Goal: Task Accomplishment & Management: Complete application form

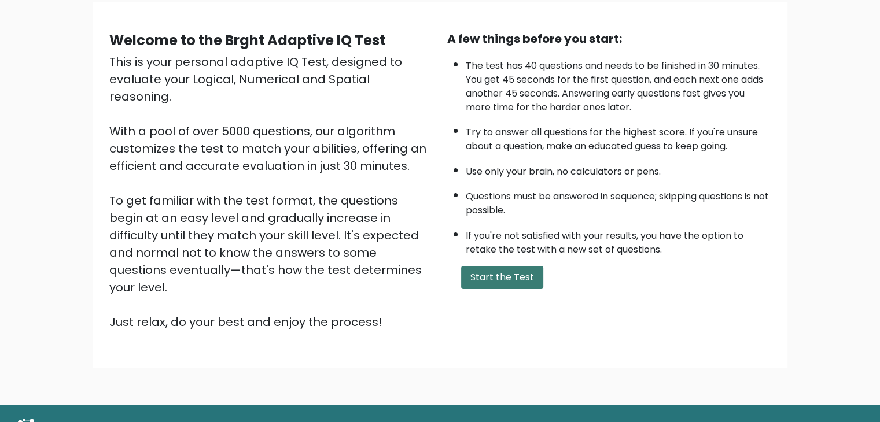
scroll to position [108, 0]
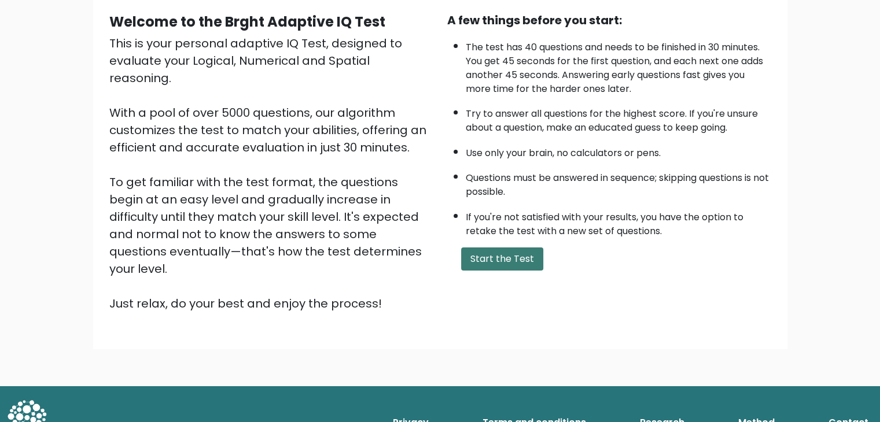
click at [490, 258] on button "Start the Test" at bounding box center [502, 259] width 82 height 23
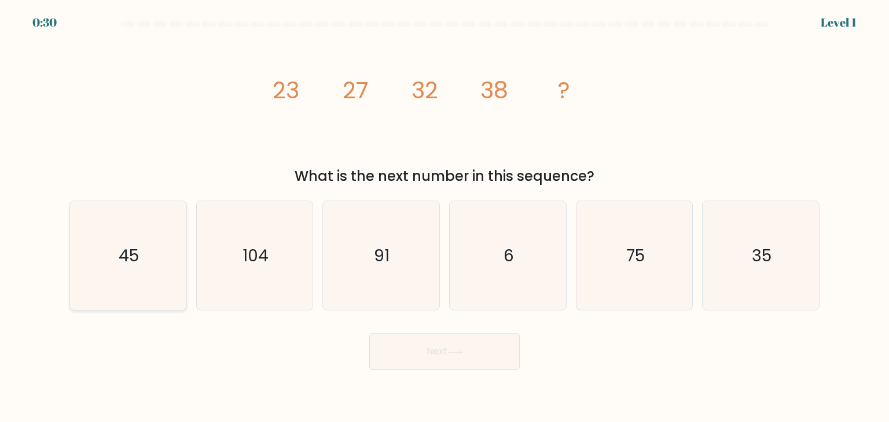
click at [146, 251] on icon "45" at bounding box center [127, 255] width 109 height 109
click at [444, 217] on input "a. 45" at bounding box center [444, 214] width 1 height 6
radio input "true"
click at [447, 347] on button "Next" at bounding box center [444, 351] width 150 height 37
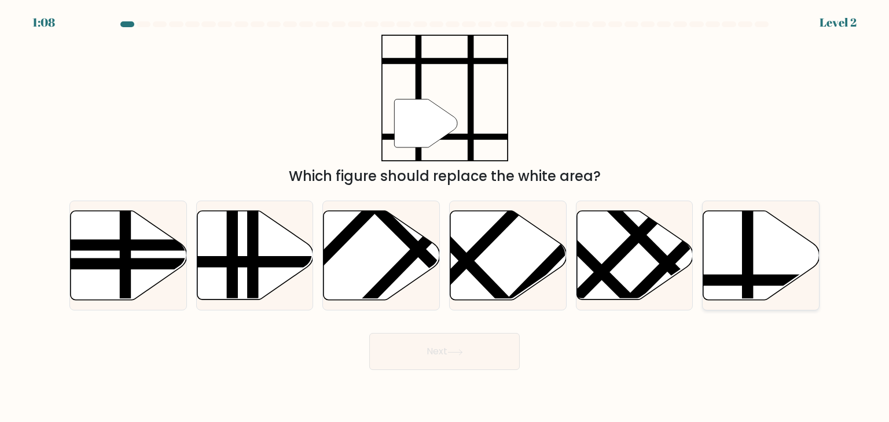
click at [740, 269] on icon at bounding box center [761, 255] width 116 height 89
click at [445, 217] on input "f." at bounding box center [444, 214] width 1 height 6
radio input "true"
click at [444, 352] on button "Next" at bounding box center [444, 351] width 150 height 37
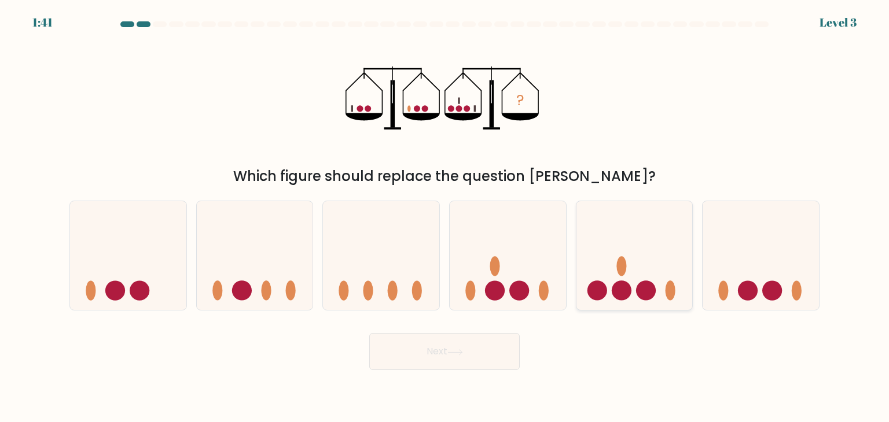
drag, startPoint x: 654, startPoint y: 265, endPoint x: 655, endPoint y: 278, distance: 13.4
click at [654, 280] on icon at bounding box center [634, 256] width 116 height 96
click at [445, 217] on input "e." at bounding box center [444, 214] width 1 height 6
radio input "true"
click at [431, 352] on button "Next" at bounding box center [444, 351] width 150 height 37
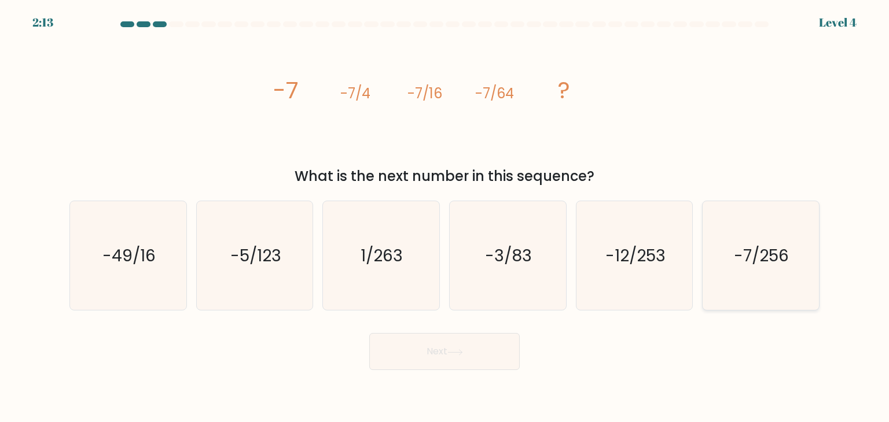
click at [736, 239] on icon "-7/256" at bounding box center [760, 255] width 109 height 109
click at [445, 217] on input "f. -7/256" at bounding box center [444, 214] width 1 height 6
radio input "true"
click at [457, 359] on button "Next" at bounding box center [444, 351] width 150 height 37
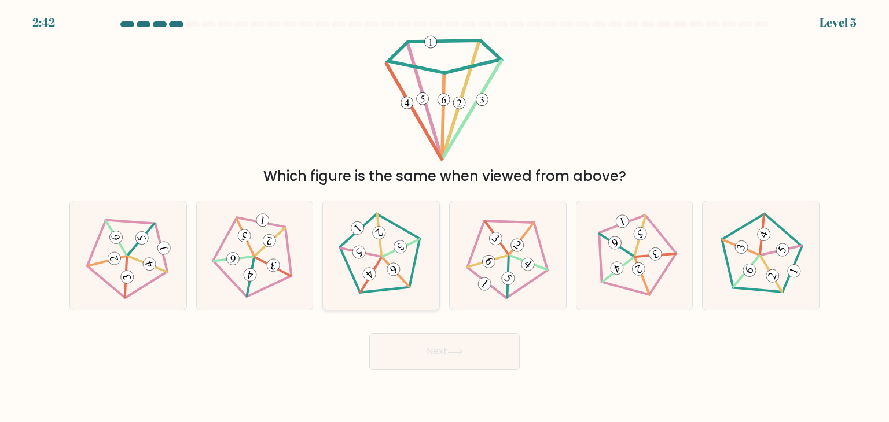
click at [394, 239] on icon at bounding box center [380, 255] width 87 height 87
click at [444, 217] on input "c." at bounding box center [444, 214] width 1 height 6
radio input "true"
click at [479, 352] on button "Next" at bounding box center [444, 351] width 150 height 37
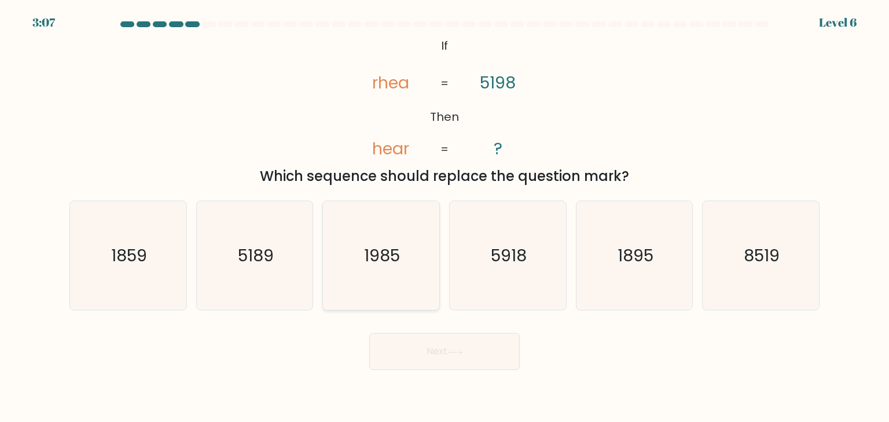
click at [396, 244] on text "1985" at bounding box center [383, 255] width 36 height 23
click at [444, 217] on input "c. 1985" at bounding box center [444, 214] width 1 height 6
radio input "true"
click at [446, 347] on button "Next" at bounding box center [444, 351] width 150 height 37
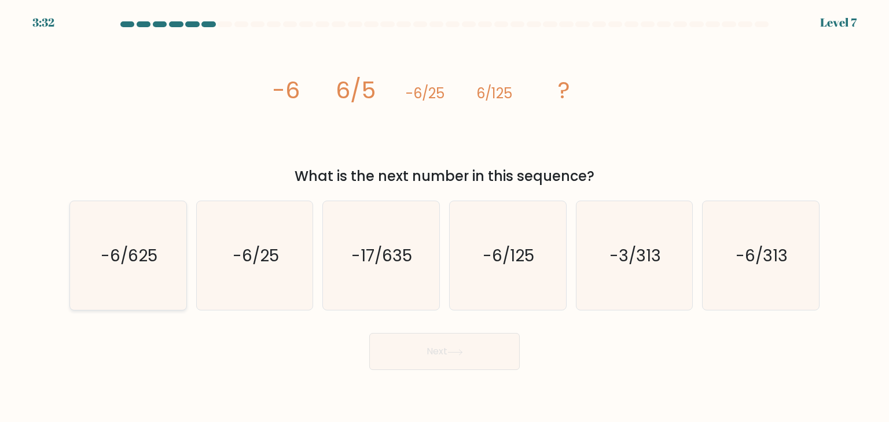
click at [120, 248] on text "-6/625" at bounding box center [129, 255] width 57 height 23
click at [444, 217] on input "a. -6/625" at bounding box center [444, 214] width 1 height 6
radio input "true"
click at [446, 366] on button "Next" at bounding box center [444, 351] width 150 height 37
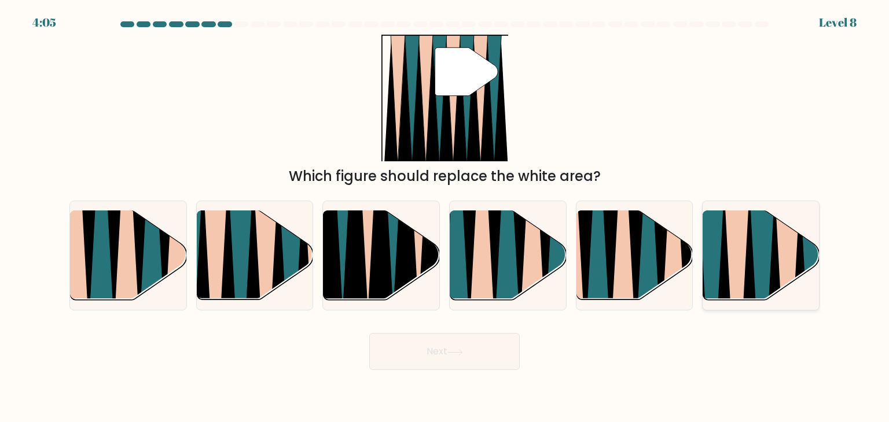
click at [759, 251] on icon at bounding box center [762, 305] width 26 height 233
click at [445, 217] on input "f." at bounding box center [444, 214] width 1 height 6
radio input "true"
click at [451, 352] on icon at bounding box center [455, 353] width 16 height 6
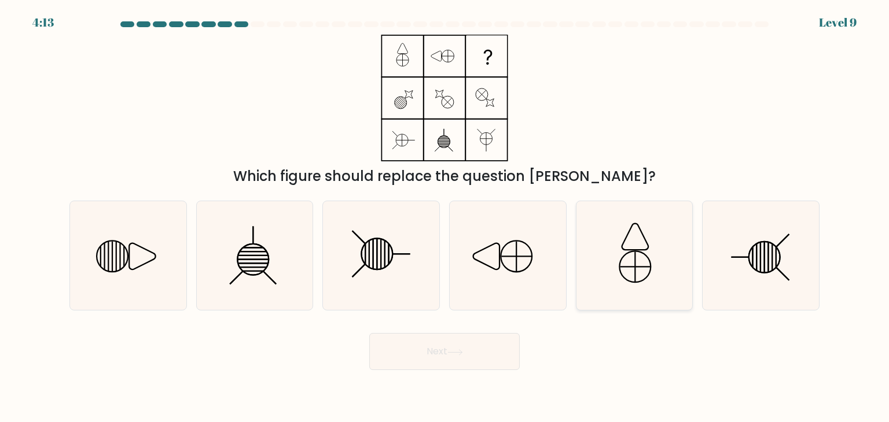
click at [622, 255] on icon at bounding box center [634, 255] width 109 height 109
click at [445, 217] on input "e." at bounding box center [444, 214] width 1 height 6
radio input "true"
click at [480, 355] on button "Next" at bounding box center [444, 351] width 150 height 37
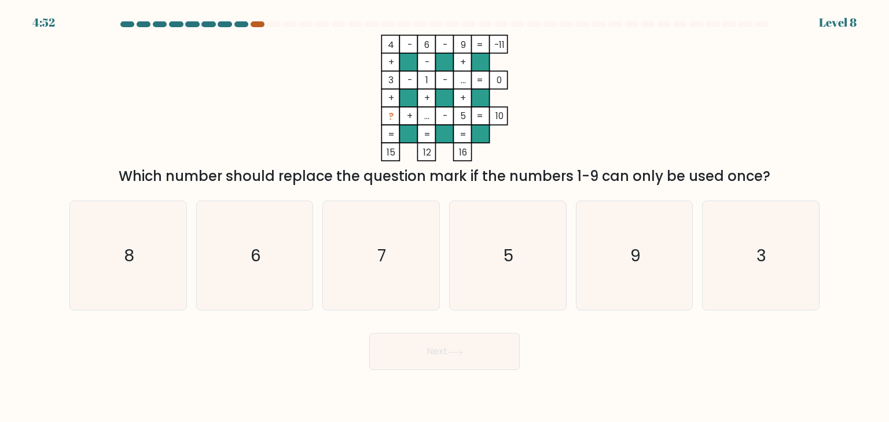
click at [256, 23] on div at bounding box center [258, 24] width 14 height 6
click at [785, 266] on icon "3" at bounding box center [760, 255] width 109 height 109
click at [445, 217] on input "f. 3" at bounding box center [444, 214] width 1 height 6
radio input "true"
click at [440, 351] on button "Next" at bounding box center [444, 351] width 150 height 37
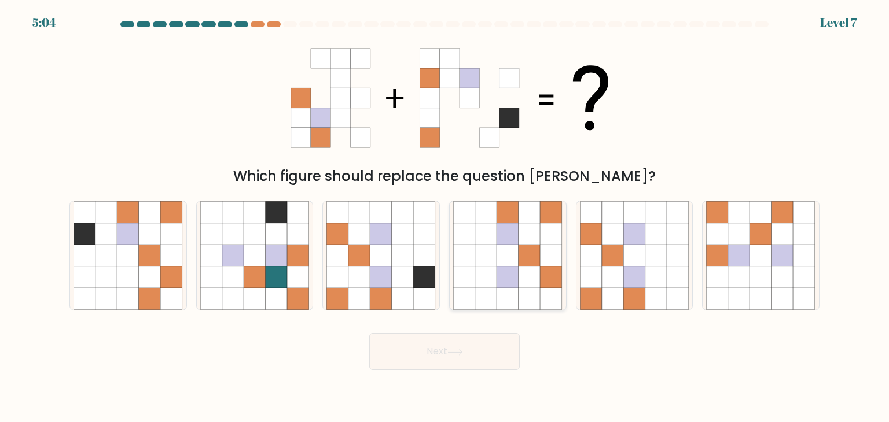
click at [510, 224] on icon at bounding box center [508, 234] width 22 height 22
click at [445, 217] on input "d." at bounding box center [444, 214] width 1 height 6
radio input "true"
click at [479, 352] on button "Next" at bounding box center [444, 351] width 150 height 37
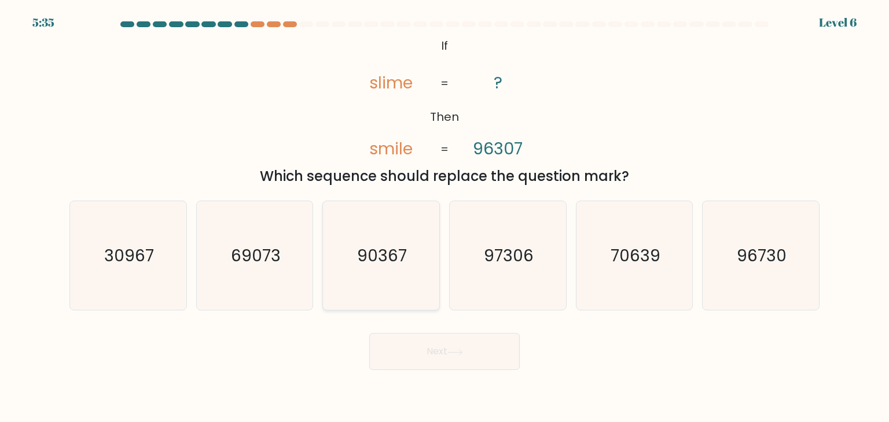
click at [412, 271] on icon "90367" at bounding box center [380, 255] width 109 height 109
click at [444, 217] on input "c. 90367" at bounding box center [444, 214] width 1 height 6
radio input "true"
click at [462, 351] on icon at bounding box center [455, 353] width 16 height 6
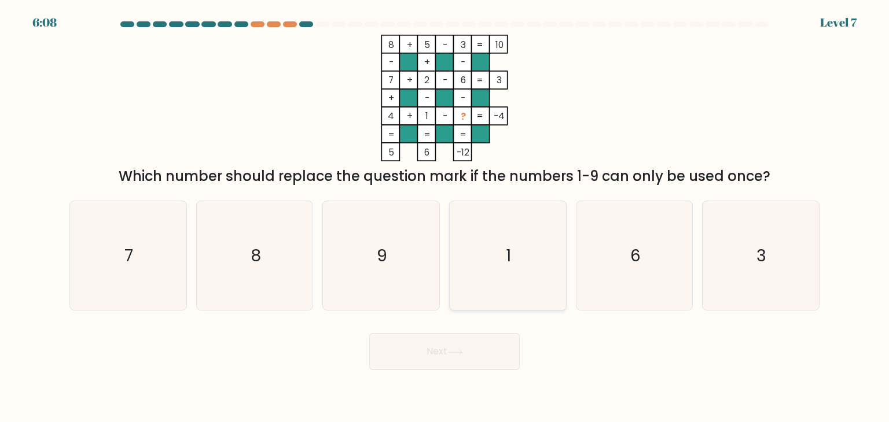
click at [515, 281] on icon "1" at bounding box center [507, 255] width 109 height 109
click at [445, 217] on input "d. 1" at bounding box center [444, 214] width 1 height 6
radio input "true"
click at [285, 268] on icon "8" at bounding box center [254, 255] width 109 height 109
click at [444, 217] on input "b. 8" at bounding box center [444, 214] width 1 height 6
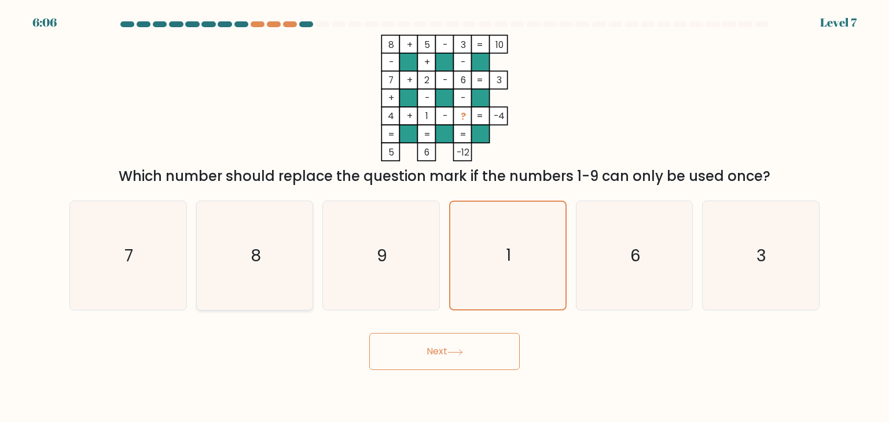
radio input "true"
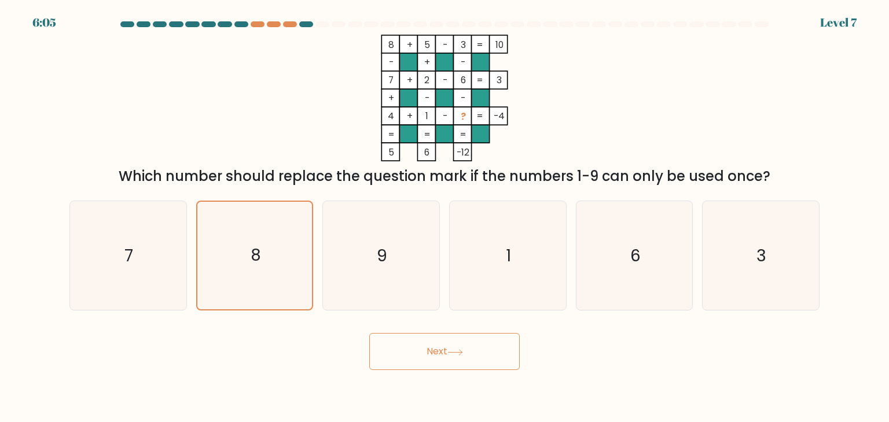
click at [443, 362] on button "Next" at bounding box center [444, 351] width 150 height 37
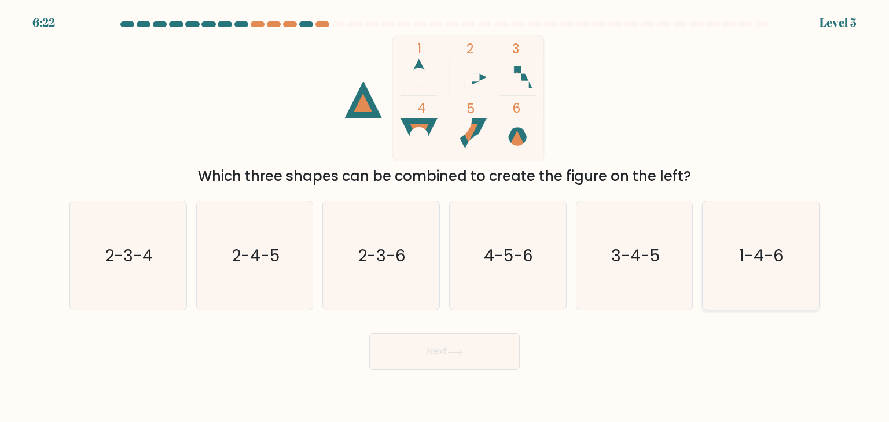
click at [768, 261] on text "1-4-6" at bounding box center [762, 255] width 45 height 23
click at [505, 364] on button "Next" at bounding box center [444, 351] width 150 height 37
click at [755, 243] on icon "1-4-6" at bounding box center [760, 255] width 109 height 109
click at [445, 217] on input "f. 1-4-6" at bounding box center [444, 214] width 1 height 6
radio input "true"
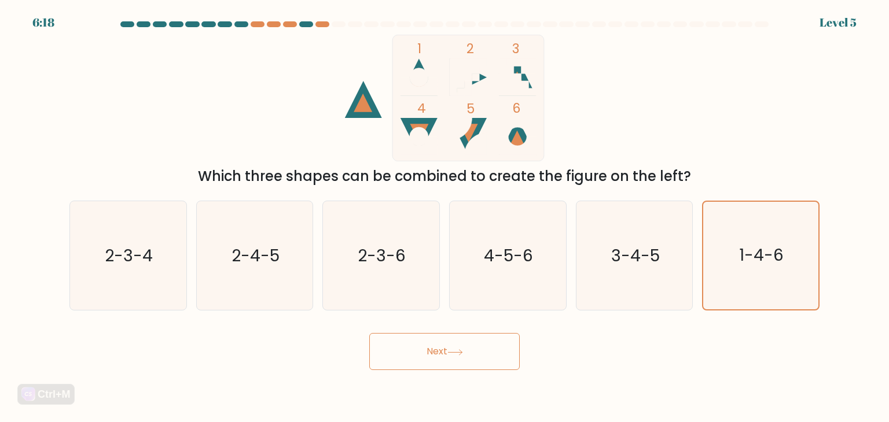
click at [451, 366] on button "Next" at bounding box center [444, 351] width 150 height 37
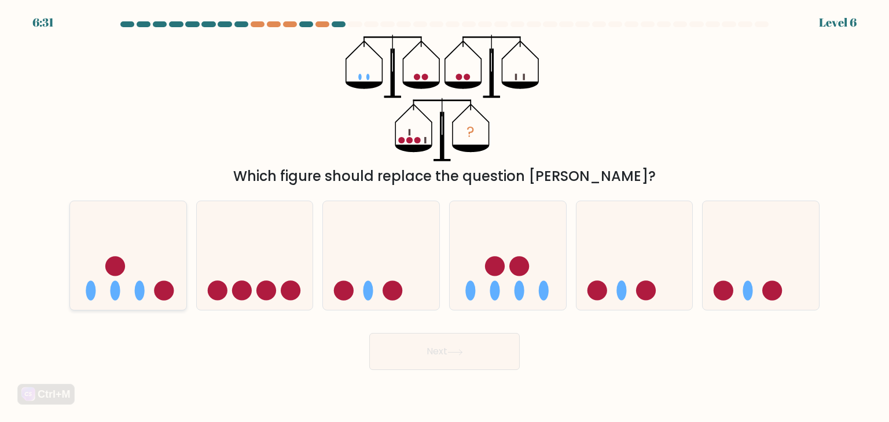
click at [129, 277] on icon at bounding box center [128, 256] width 116 height 96
click at [444, 217] on input "a." at bounding box center [444, 214] width 1 height 6
radio input "true"
click at [477, 361] on button "Next" at bounding box center [444, 351] width 150 height 37
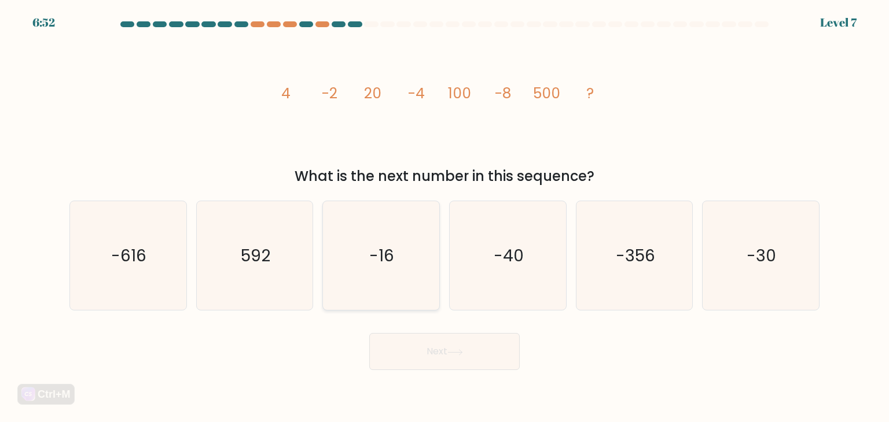
click at [407, 249] on icon "-16" at bounding box center [380, 255] width 109 height 109
click at [444, 217] on input "c. -16" at bounding box center [444, 214] width 1 height 6
radio input "true"
click at [472, 345] on button "Next" at bounding box center [444, 351] width 150 height 37
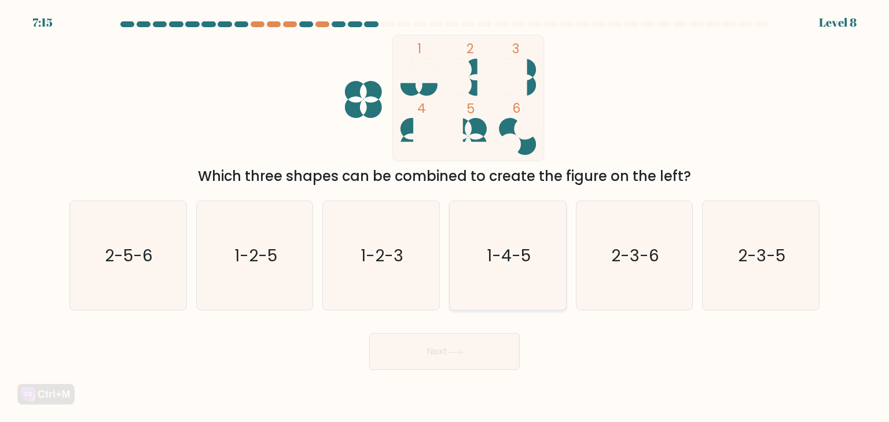
click at [500, 248] on text "1-4-5" at bounding box center [509, 255] width 44 height 23
click at [445, 217] on input "d. 1-4-5" at bounding box center [444, 214] width 1 height 6
radio input "true"
click at [453, 350] on icon at bounding box center [455, 353] width 16 height 6
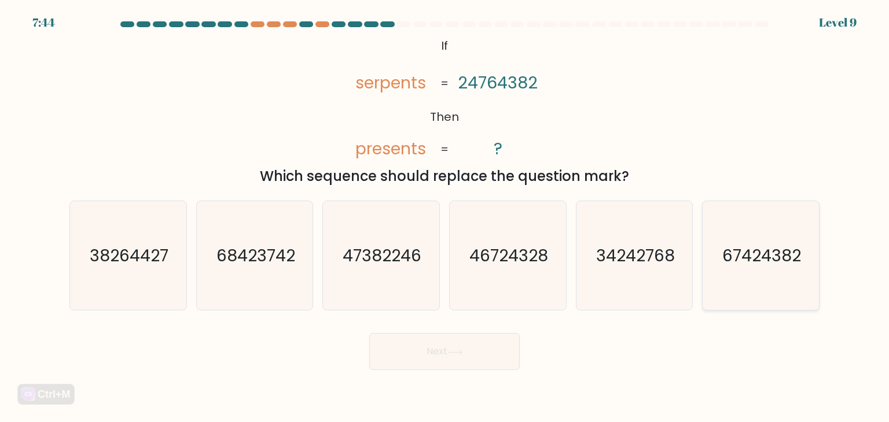
click at [732, 277] on icon "67424382" at bounding box center [760, 255] width 109 height 109
click at [445, 217] on input "f. 67424382" at bounding box center [444, 214] width 1 height 6
radio input "true"
click at [417, 365] on button "Next" at bounding box center [444, 351] width 150 height 37
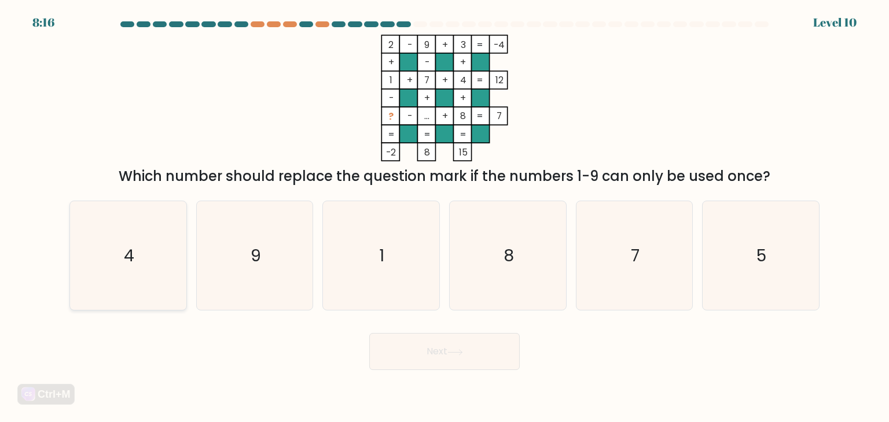
click at [155, 264] on icon "4" at bounding box center [127, 255] width 109 height 109
click at [444, 217] on input "a. 4" at bounding box center [444, 214] width 1 height 6
radio input "true"
click at [466, 357] on button "Next" at bounding box center [444, 351] width 150 height 37
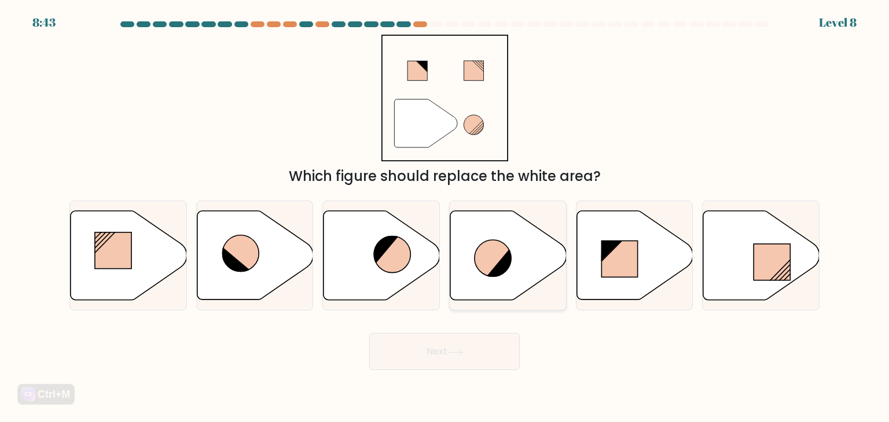
click at [514, 258] on icon at bounding box center [508, 255] width 116 height 89
click at [445, 217] on input "d." at bounding box center [444, 214] width 1 height 6
radio input "true"
click at [443, 352] on button "Next" at bounding box center [444, 351] width 150 height 37
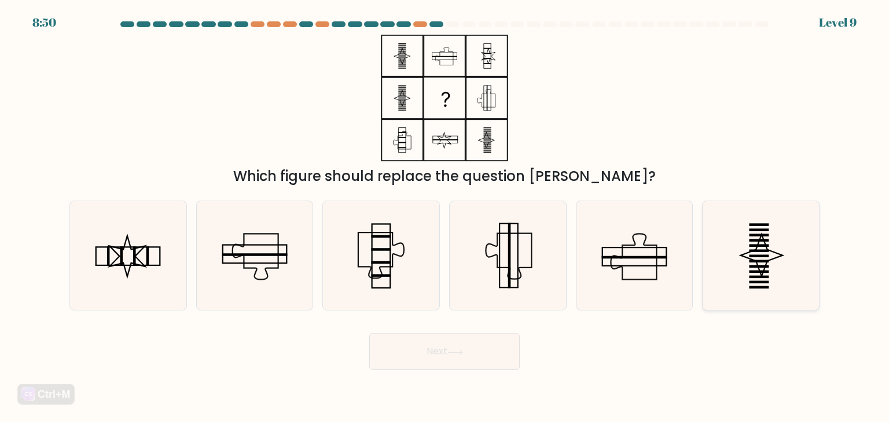
click at [753, 258] on icon at bounding box center [760, 255] width 109 height 109
click at [445, 217] on input "f." at bounding box center [444, 214] width 1 height 6
radio input "true"
click at [645, 279] on icon at bounding box center [634, 257] width 46 height 46
click at [445, 217] on input "e." at bounding box center [444, 214] width 1 height 6
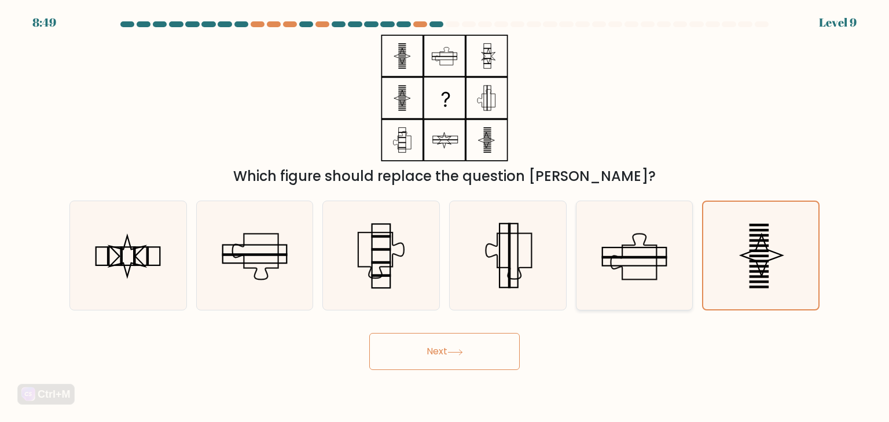
radio input "true"
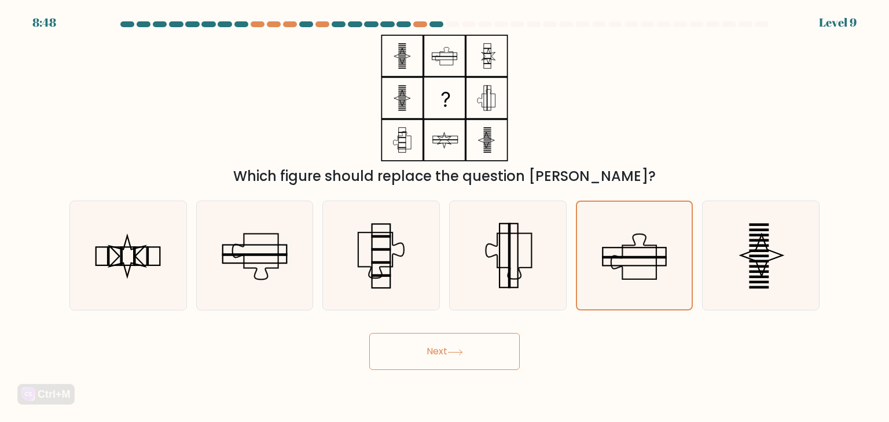
click at [455, 344] on button "Next" at bounding box center [444, 351] width 150 height 37
click at [451, 350] on icon at bounding box center [455, 353] width 16 height 6
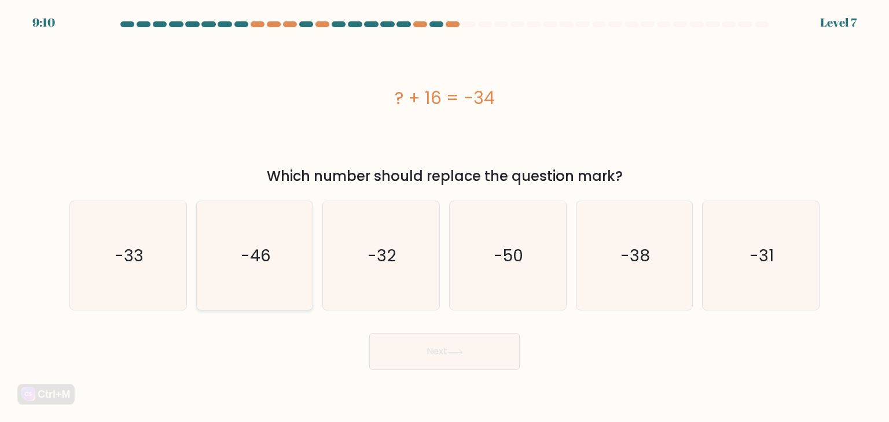
drag, startPoint x: 252, startPoint y: 273, endPoint x: 281, endPoint y: 292, distance: 35.2
click at [252, 274] on icon "-46" at bounding box center [254, 255] width 109 height 109
click at [444, 217] on input "b. -46" at bounding box center [444, 214] width 1 height 6
radio input "true"
click at [419, 338] on button "Next" at bounding box center [444, 351] width 150 height 37
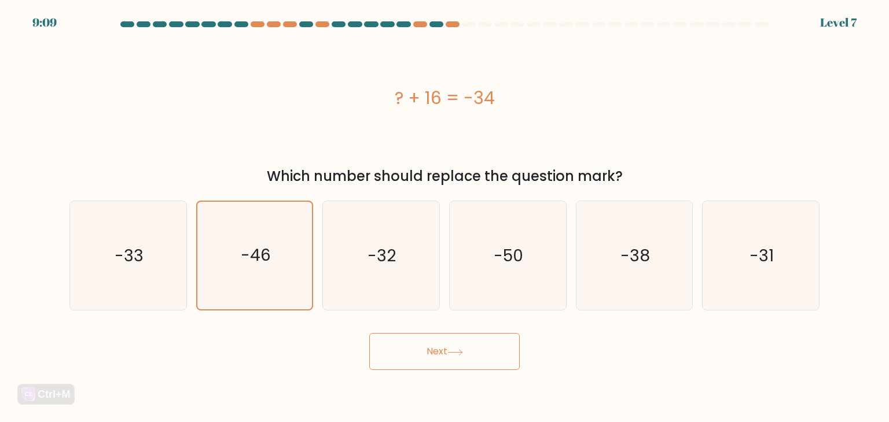
click at [419, 347] on button "Next" at bounding box center [444, 351] width 150 height 37
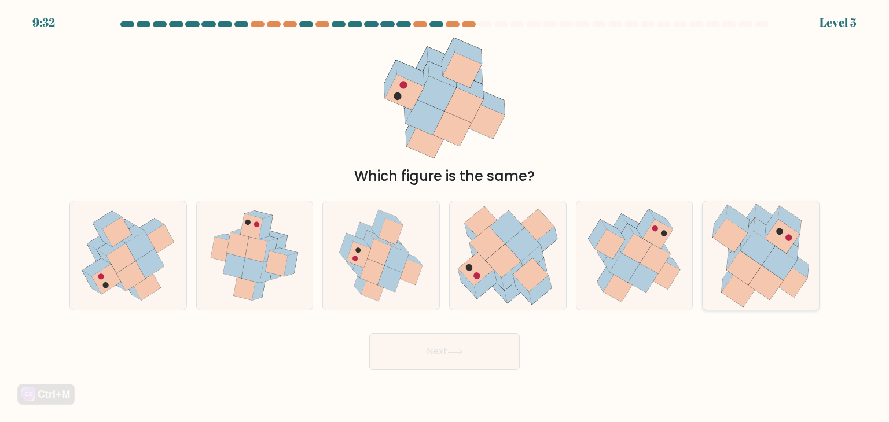
click at [804, 234] on icon at bounding box center [760, 255] width 113 height 109
click at [445, 217] on input "f." at bounding box center [444, 214] width 1 height 6
radio input "true"
click at [472, 348] on button "Next" at bounding box center [444, 351] width 150 height 37
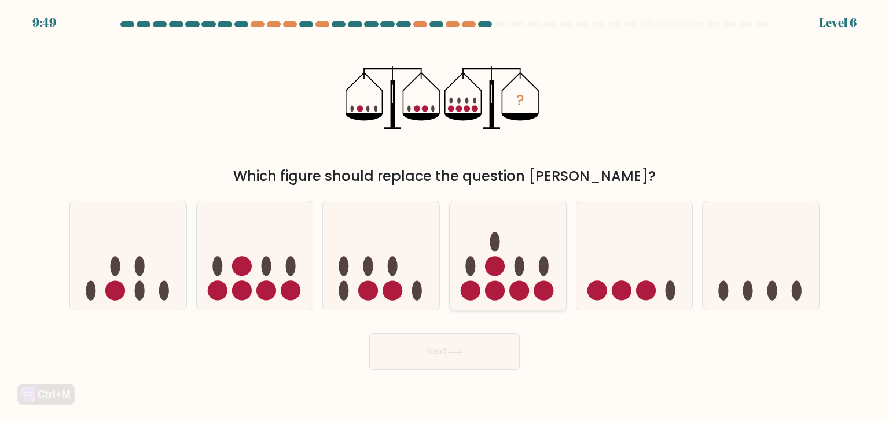
click at [505, 249] on icon at bounding box center [508, 256] width 116 height 96
click at [445, 217] on input "d." at bounding box center [444, 214] width 1 height 6
radio input "true"
click at [453, 352] on icon at bounding box center [455, 352] width 14 height 5
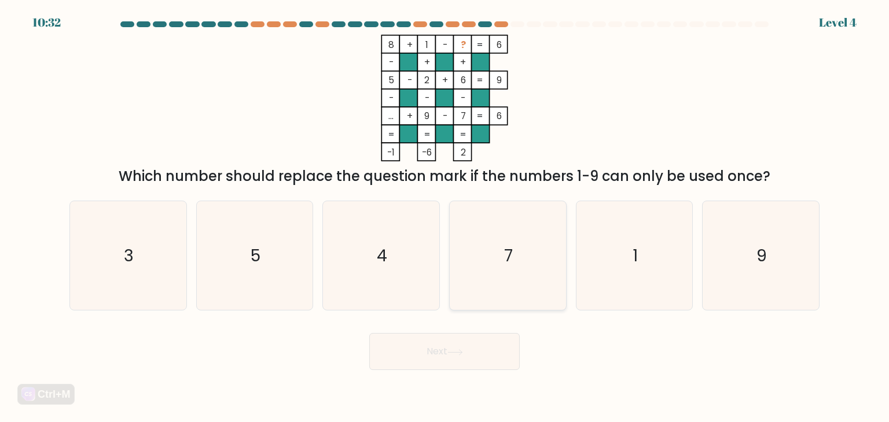
click at [528, 266] on icon "7" at bounding box center [507, 255] width 109 height 109
click at [445, 217] on input "d. 7" at bounding box center [444, 214] width 1 height 6
radio input "true"
click at [496, 361] on button "Next" at bounding box center [444, 351] width 150 height 37
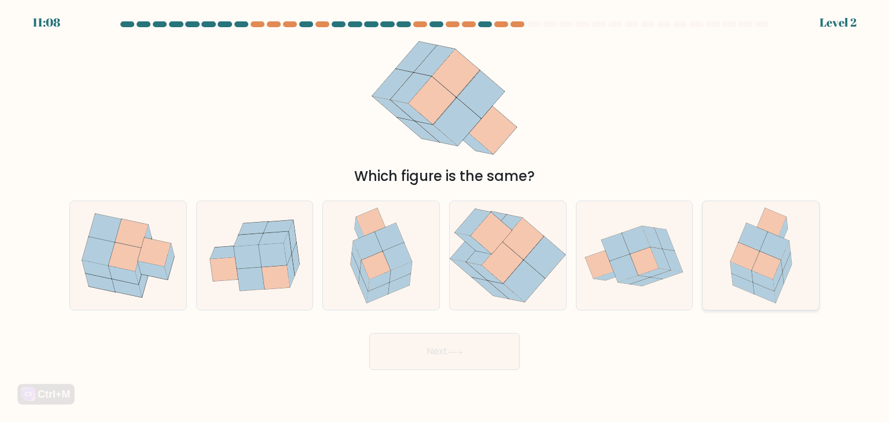
click at [786, 249] on icon at bounding box center [761, 255] width 84 height 109
click at [445, 217] on input "f." at bounding box center [444, 214] width 1 height 6
radio input "true"
click at [502, 353] on button "Next" at bounding box center [444, 351] width 150 height 37
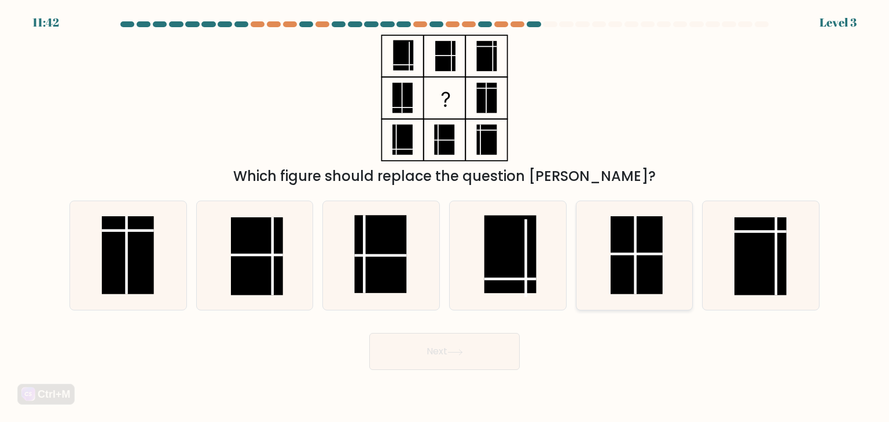
drag, startPoint x: 634, startPoint y: 271, endPoint x: 576, endPoint y: 295, distance: 62.9
click at [635, 271] on line at bounding box center [635, 255] width 0 height 78
click at [445, 217] on input "e." at bounding box center [444, 214] width 1 height 6
radio input "true"
click at [413, 357] on button "Next" at bounding box center [444, 351] width 150 height 37
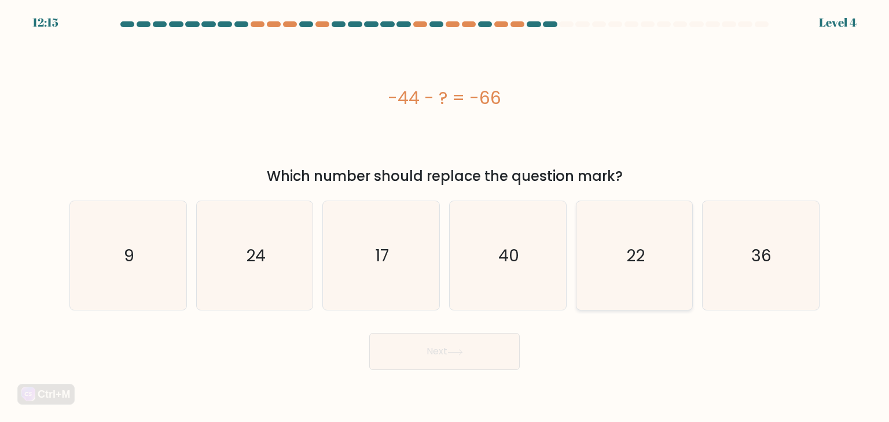
click at [632, 260] on text "22" at bounding box center [635, 255] width 19 height 23
click at [445, 217] on input "e. 22" at bounding box center [444, 214] width 1 height 6
radio input "true"
click at [474, 348] on button "Next" at bounding box center [444, 351] width 150 height 37
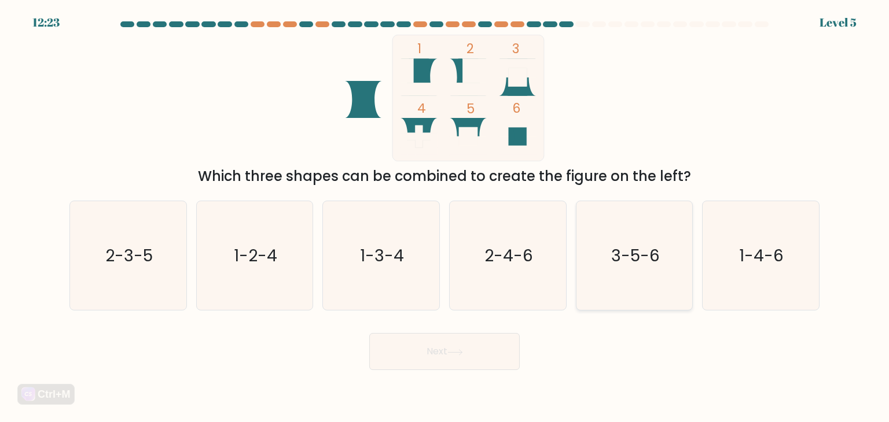
click at [662, 286] on icon "3-5-6" at bounding box center [634, 255] width 109 height 109
click at [445, 217] on input "e. 3-5-6" at bounding box center [444, 214] width 1 height 6
radio input "true"
click at [484, 351] on button "Next" at bounding box center [444, 351] width 150 height 37
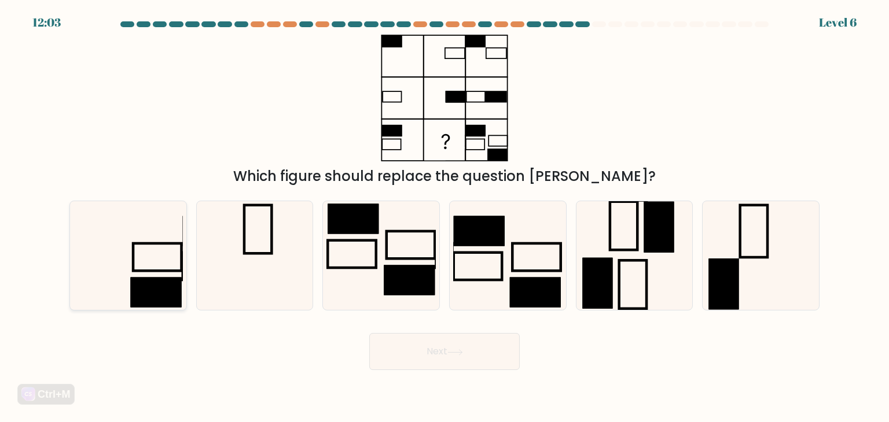
click at [153, 274] on icon at bounding box center [127, 255] width 109 height 109
click at [444, 217] on input "a." at bounding box center [444, 214] width 1 height 6
radio input "true"
click at [472, 359] on button "Next" at bounding box center [444, 351] width 150 height 37
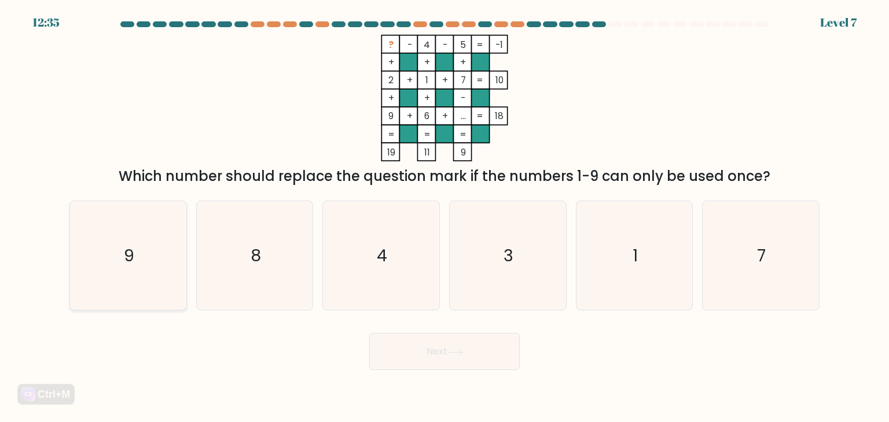
click at [169, 260] on icon "9" at bounding box center [127, 255] width 109 height 109
click at [444, 217] on input "a. 9" at bounding box center [444, 214] width 1 height 6
radio input "true"
click at [481, 354] on button "Next" at bounding box center [444, 351] width 150 height 37
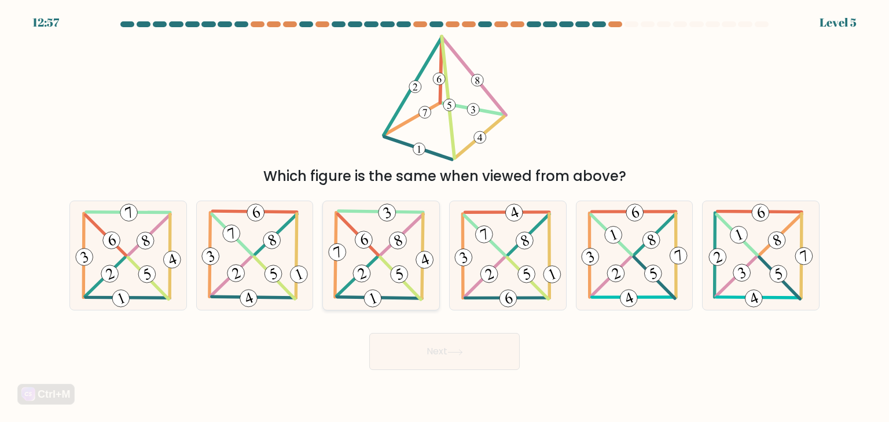
click at [388, 280] on icon at bounding box center [381, 255] width 111 height 109
click at [444, 217] on input "c." at bounding box center [444, 214] width 1 height 6
radio input "true"
click at [461, 359] on button "Next" at bounding box center [444, 351] width 150 height 37
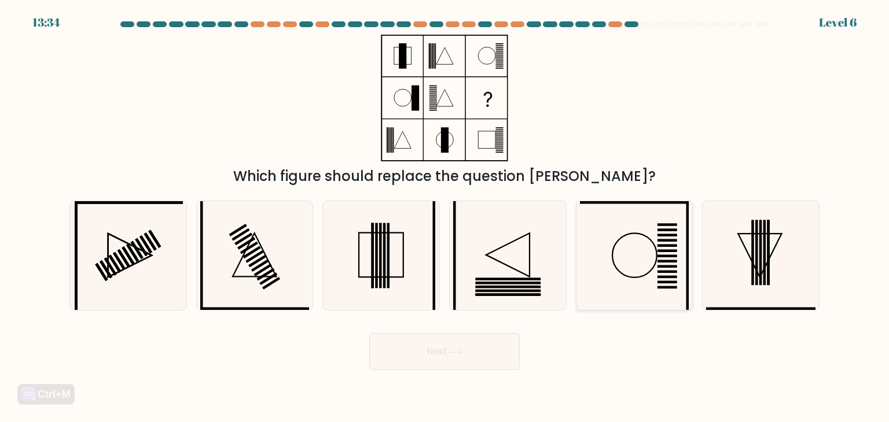
click at [657, 265] on icon at bounding box center [634, 255] width 109 height 109
click at [445, 217] on input "e." at bounding box center [444, 214] width 1 height 6
radio input "true"
click at [452, 363] on button "Next" at bounding box center [444, 351] width 150 height 37
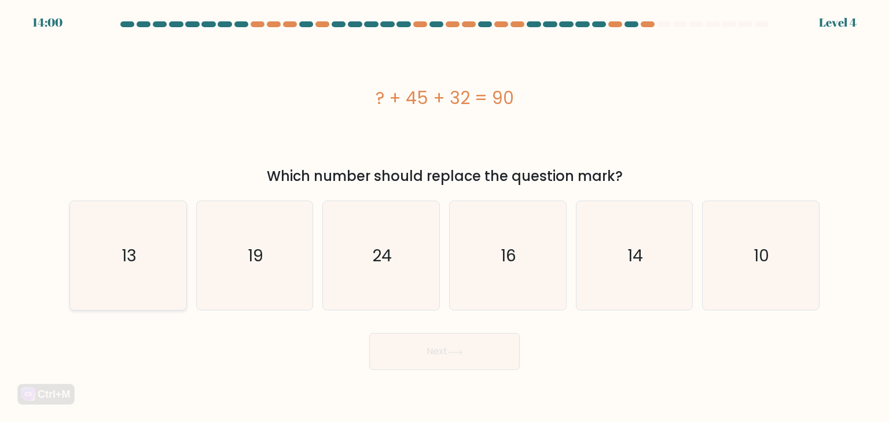
click at [116, 265] on icon "13" at bounding box center [127, 255] width 109 height 109
click at [444, 217] on input "a. 13" at bounding box center [444, 214] width 1 height 6
radio input "true"
click at [479, 345] on button "Next" at bounding box center [444, 351] width 150 height 37
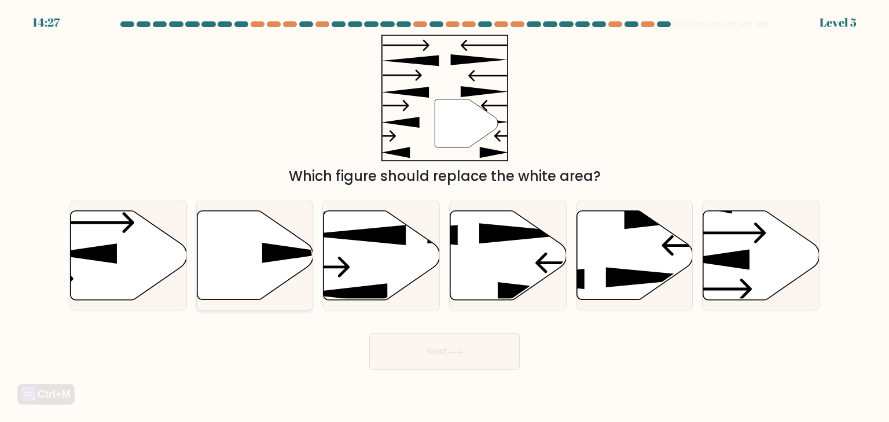
drag, startPoint x: 259, startPoint y: 266, endPoint x: 278, endPoint y: 263, distance: 19.4
click at [262, 267] on icon at bounding box center [255, 255] width 116 height 89
click at [444, 217] on input "b." at bounding box center [444, 214] width 1 height 6
radio input "true"
click at [454, 348] on button "Next" at bounding box center [444, 351] width 150 height 37
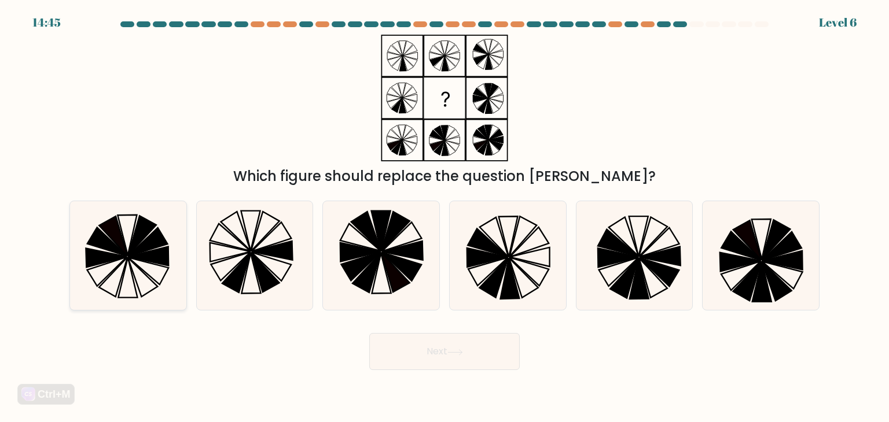
click at [111, 263] on icon at bounding box center [107, 272] width 40 height 29
click at [444, 217] on input "a." at bounding box center [444, 214] width 1 height 6
radio input "true"
click at [516, 234] on icon at bounding box center [523, 236] width 27 height 41
click at [445, 217] on input "d." at bounding box center [444, 214] width 1 height 6
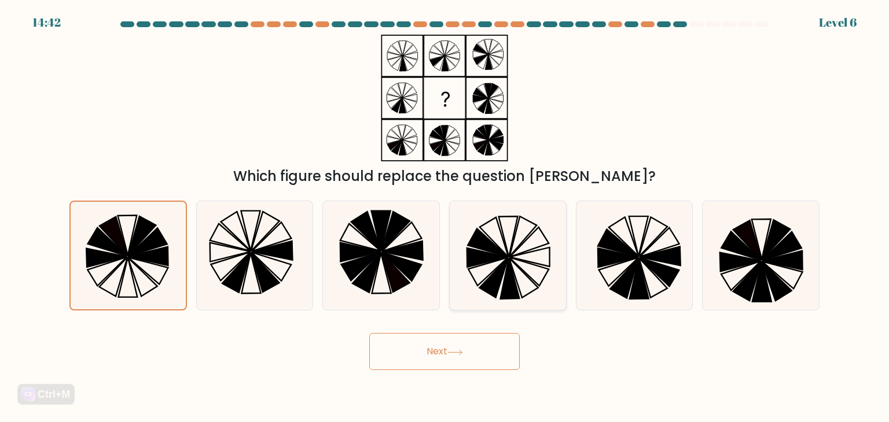
radio input "true"
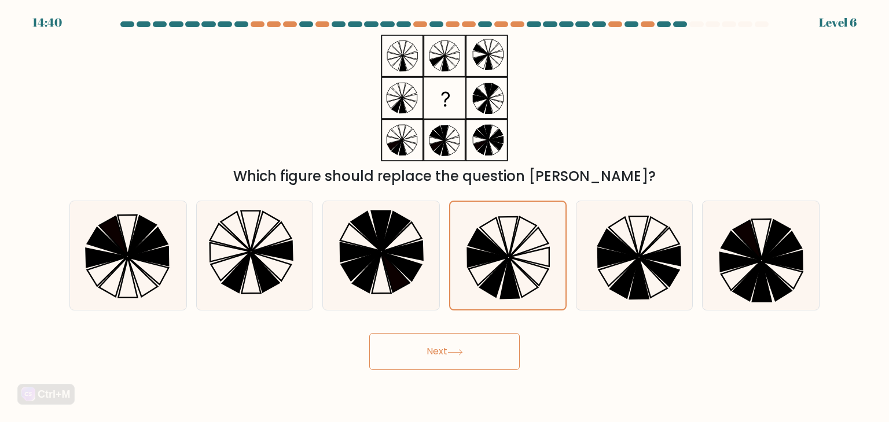
click at [481, 345] on button "Next" at bounding box center [444, 351] width 150 height 37
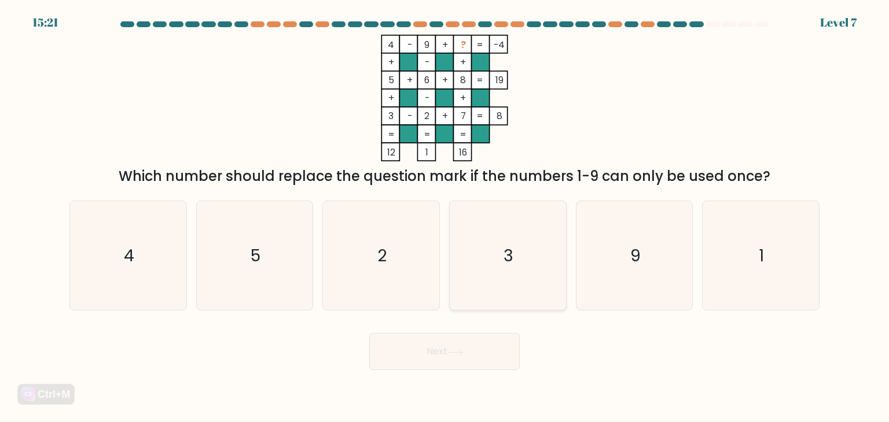
click at [479, 253] on icon "3" at bounding box center [507, 255] width 109 height 109
click at [445, 217] on input "d. 3" at bounding box center [444, 214] width 1 height 6
radio input "true"
click at [458, 357] on button "Next" at bounding box center [444, 351] width 150 height 37
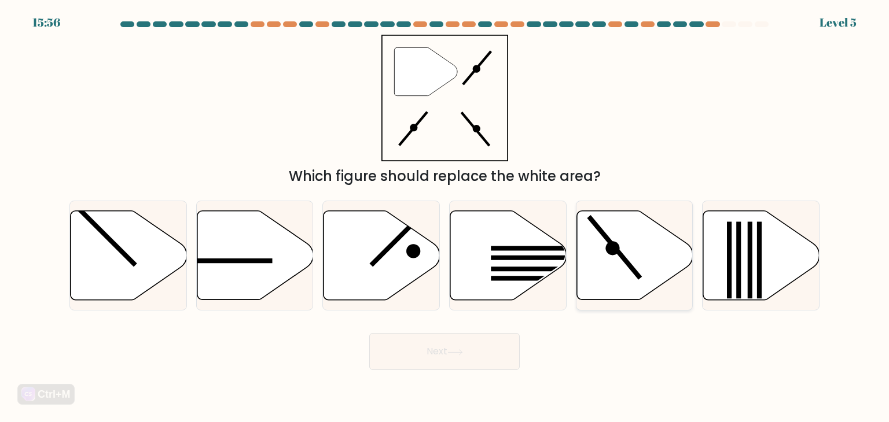
click at [631, 242] on icon at bounding box center [634, 255] width 116 height 89
click at [445, 217] on input "e." at bounding box center [444, 214] width 1 height 6
radio input "true"
click at [459, 343] on button "Next" at bounding box center [444, 351] width 150 height 37
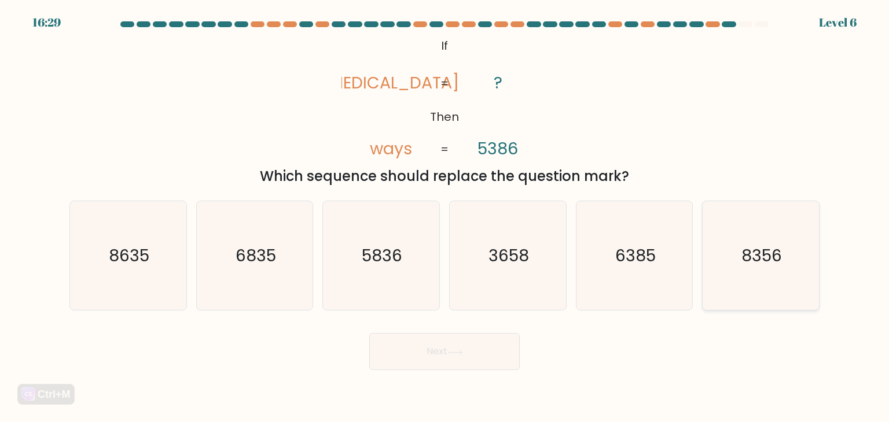
click at [773, 262] on text "8356" at bounding box center [761, 255] width 41 height 23
click at [445, 217] on input "f. 8356" at bounding box center [444, 214] width 1 height 6
radio input "true"
click at [441, 354] on button "Next" at bounding box center [444, 351] width 150 height 37
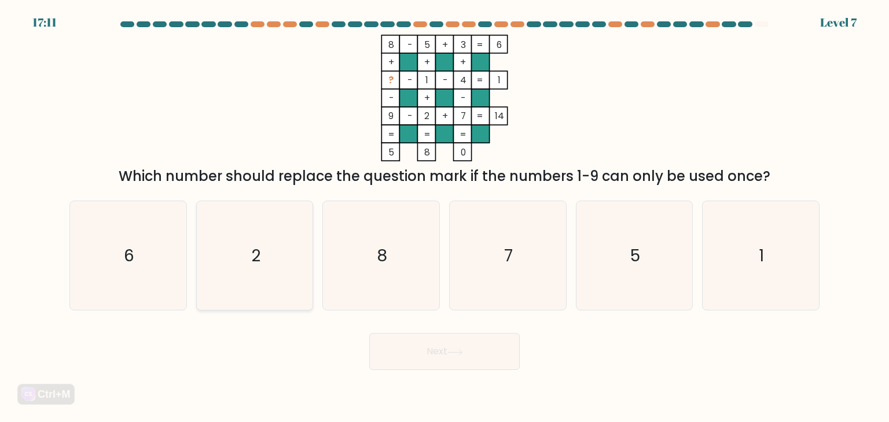
drag, startPoint x: 286, startPoint y: 269, endPoint x: 292, endPoint y: 275, distance: 8.2
click at [285, 269] on icon "2" at bounding box center [254, 255] width 109 height 109
click at [444, 217] on input "b. 2" at bounding box center [444, 214] width 1 height 6
radio input "true"
click at [414, 357] on button "Next" at bounding box center [444, 351] width 150 height 37
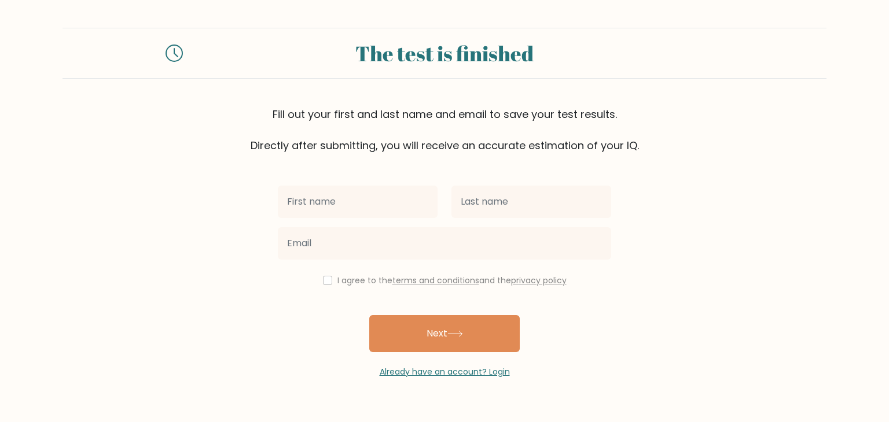
click at [384, 213] on input "text" at bounding box center [358, 202] width 160 height 32
type input "[PERSON_NAME]"
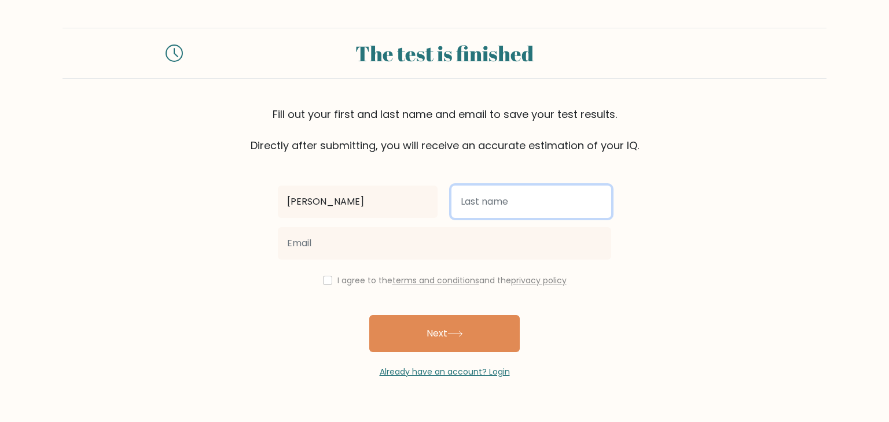
click at [499, 192] on input "text" at bounding box center [531, 202] width 160 height 32
type input "Oclad"
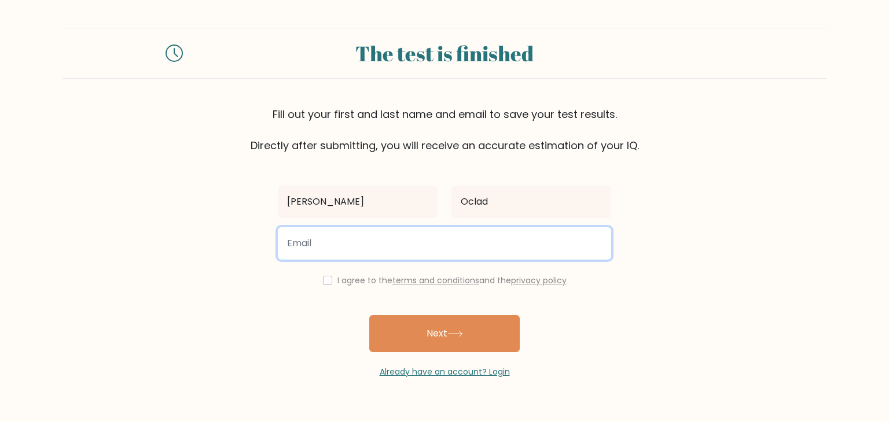
click at [489, 247] on input "email" at bounding box center [444, 243] width 333 height 32
type input "steve.oclad2015@gmail.com"
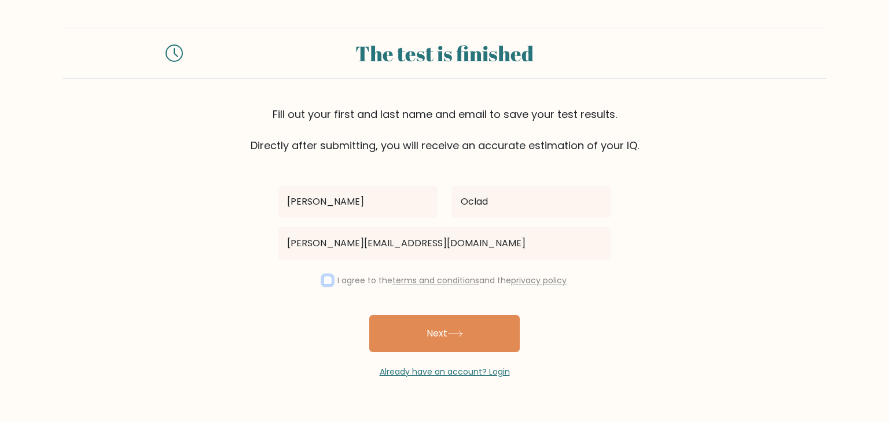
click at [325, 278] on input "checkbox" at bounding box center [327, 280] width 9 height 9
checkbox input "true"
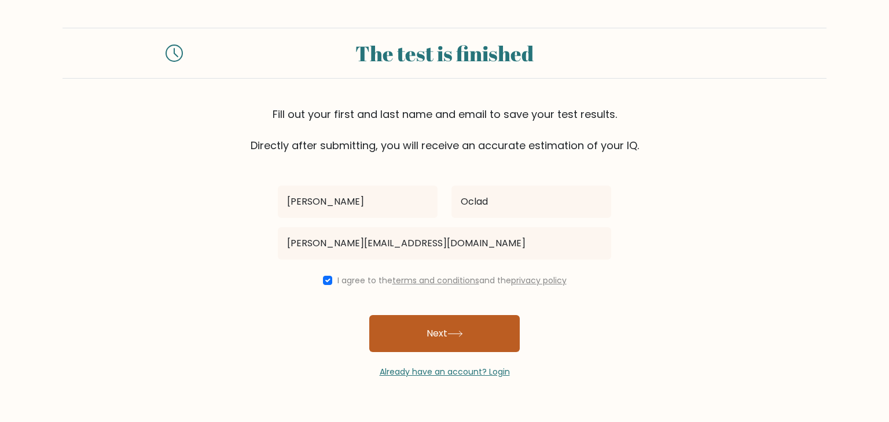
click at [463, 343] on button "Next" at bounding box center [444, 333] width 150 height 37
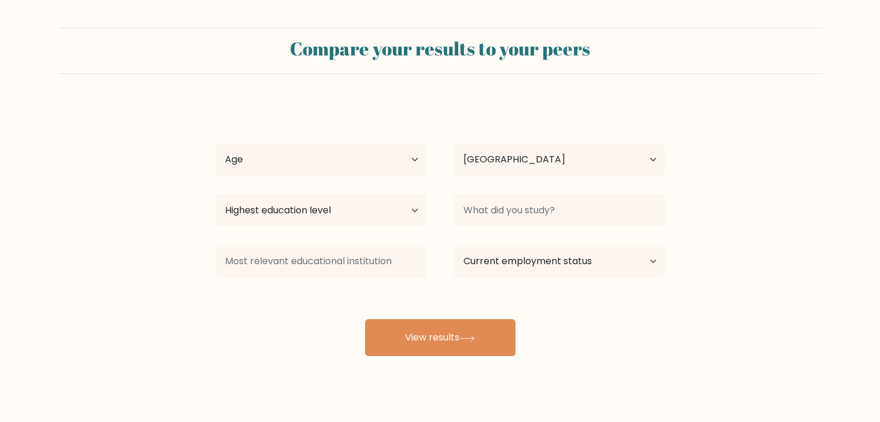
select select "PH"
click at [365, 170] on select "Age Under [DEMOGRAPHIC_DATA] [DEMOGRAPHIC_DATA] [DEMOGRAPHIC_DATA] [DEMOGRAPHIC…" at bounding box center [321, 160] width 211 height 32
select select "25_34"
click at [216, 144] on select "Age Under 18 years old 18-24 years old 25-34 years old 35-44 years old 45-54 ye…" at bounding box center [321, 160] width 211 height 32
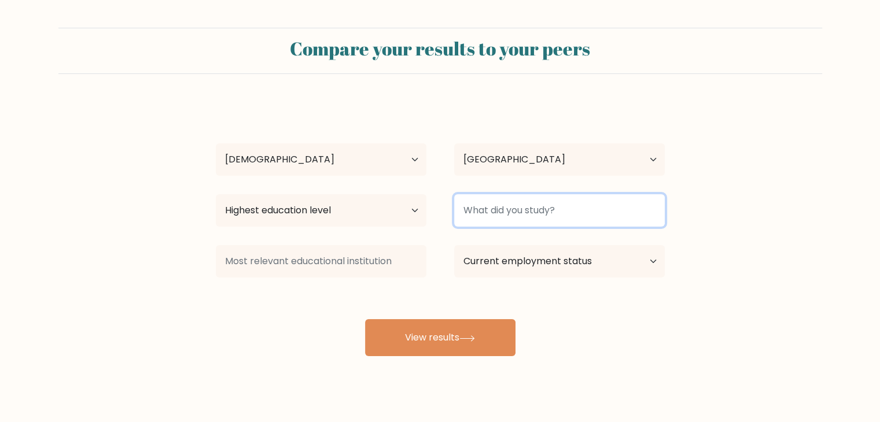
click at [502, 204] on input at bounding box center [559, 210] width 211 height 32
type input "B"
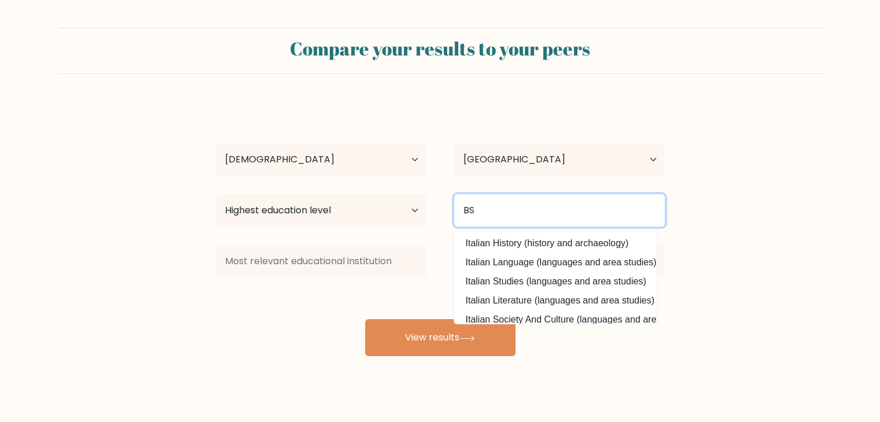
type input "B"
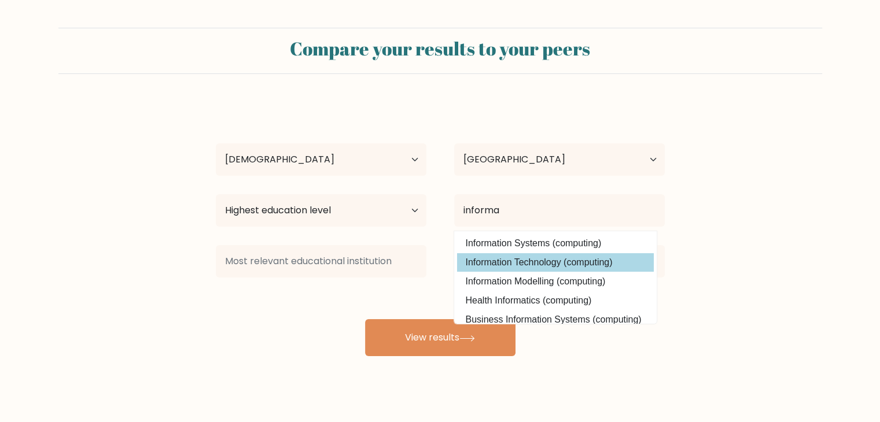
click at [575, 265] on div "Stephen Jay Oclad Age Under 18 years old 18-24 years old 25-34 years old 35-44 …" at bounding box center [440, 229] width 463 height 255
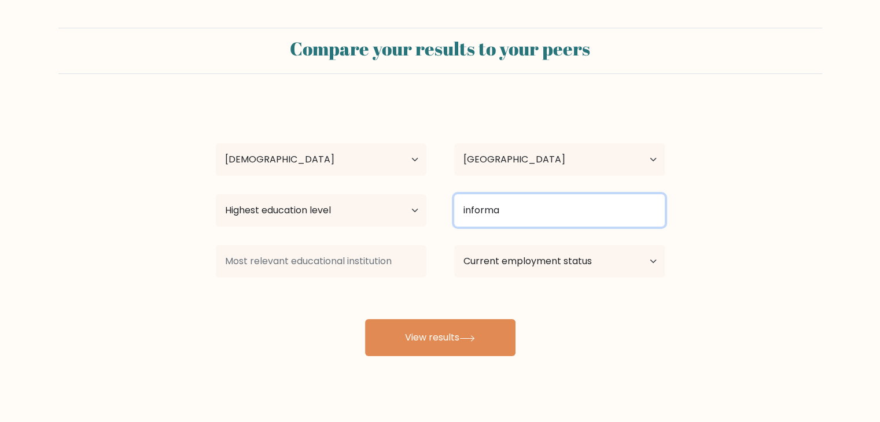
click at [542, 202] on input "informa" at bounding box center [559, 210] width 211 height 32
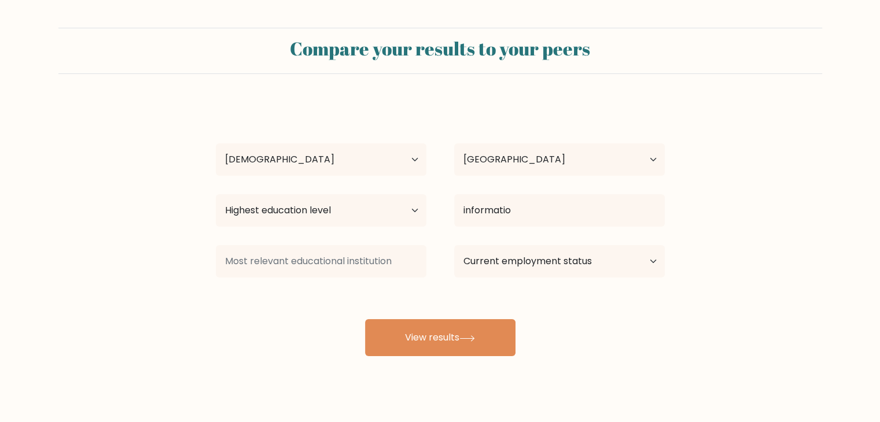
click at [527, 262] on div "Stephen Jay Oclad Age Under 18 years old 18-24 years old 25-34 years old 35-44 …" at bounding box center [440, 229] width 463 height 255
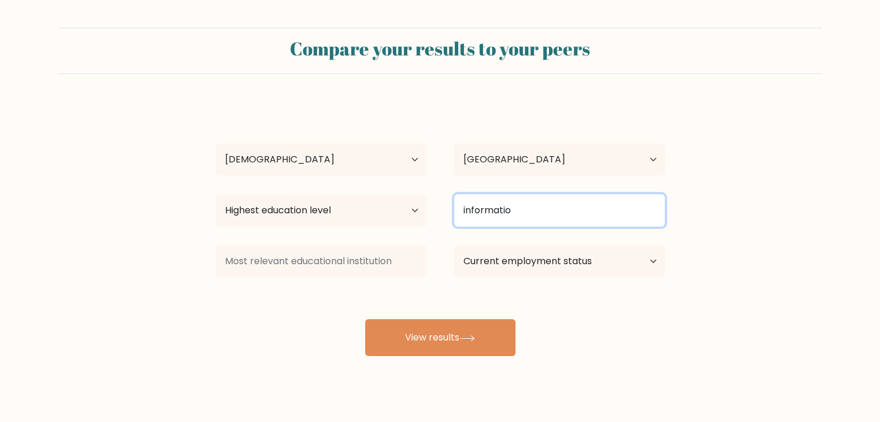
click at [521, 208] on input "informatio" at bounding box center [559, 210] width 211 height 32
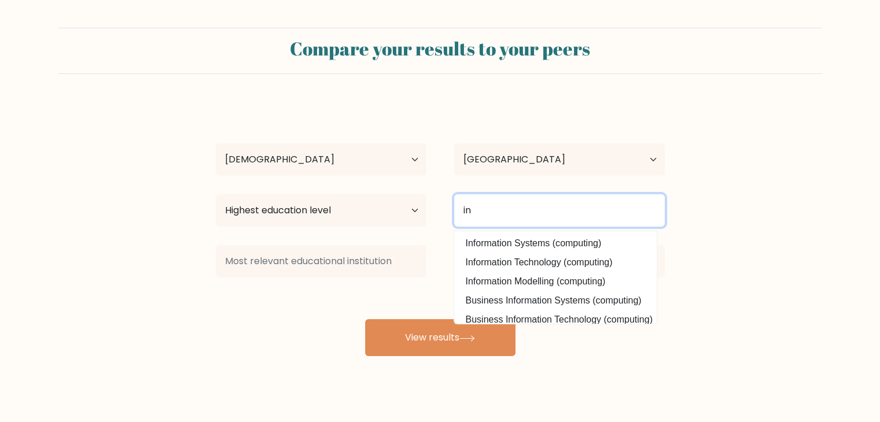
type input "i"
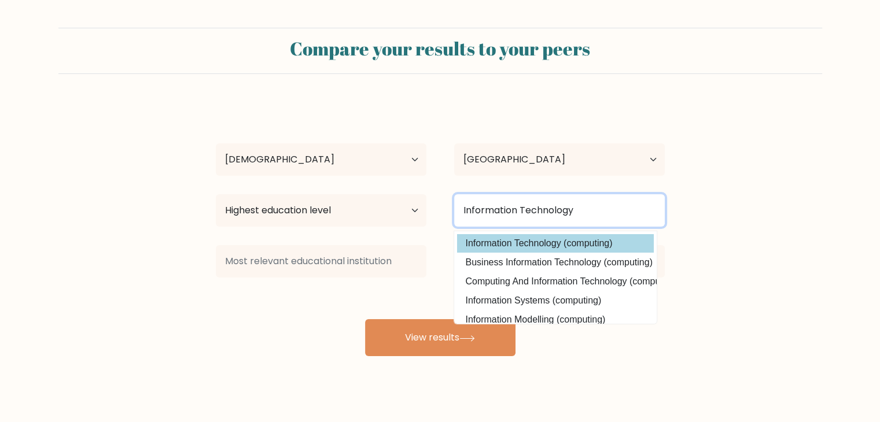
type input "Information Technology"
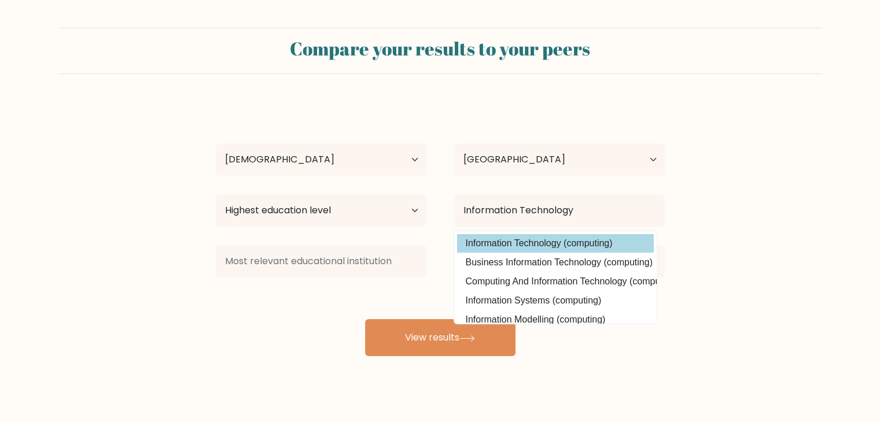
click at [553, 243] on div "Stephen Jay Oclad Age Under 18 years old 18-24 years old 25-34 years old 35-44 …" at bounding box center [440, 229] width 463 height 255
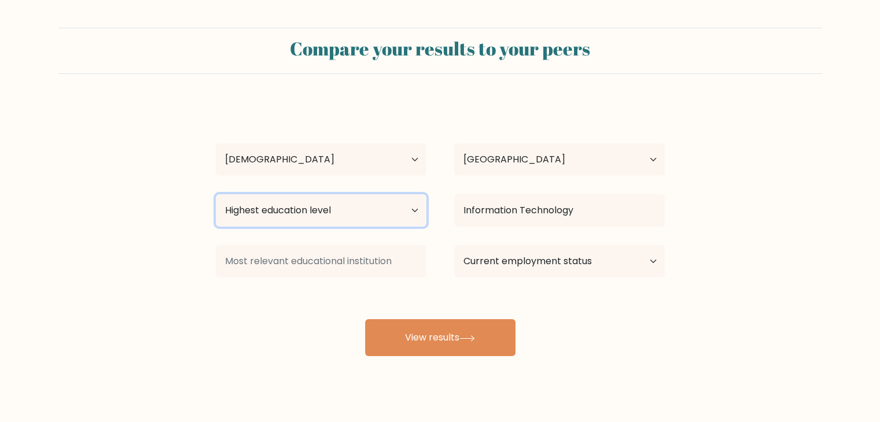
click at [381, 220] on select "Highest education level No schooling Primary Lower Secondary Upper Secondary Oc…" at bounding box center [321, 210] width 211 height 32
select select "upper_secondary"
click at [216, 194] on select "Highest education level No schooling Primary Lower Secondary Upper Secondary Oc…" at bounding box center [321, 210] width 211 height 32
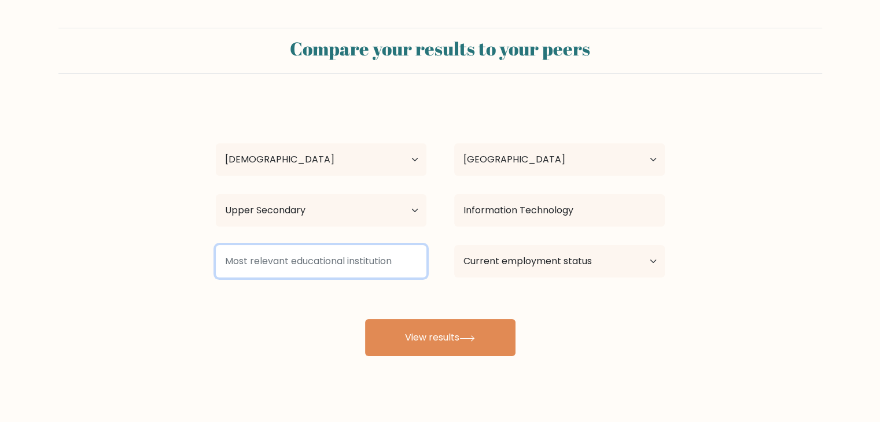
click at [325, 266] on input at bounding box center [321, 261] width 211 height 32
type input "a"
type input "c"
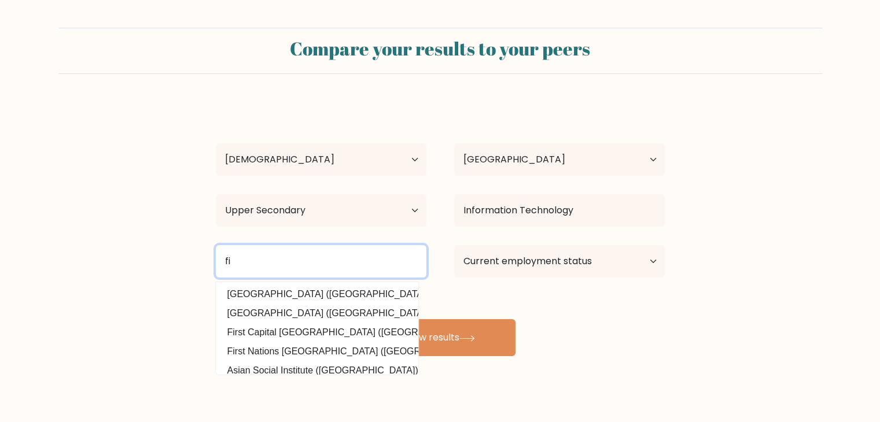
type input "f"
click at [355, 255] on input "pamantasan ng cabuyao" at bounding box center [321, 261] width 211 height 32
click at [354, 255] on input "pamantasan ng cabuyao" at bounding box center [321, 261] width 211 height 32
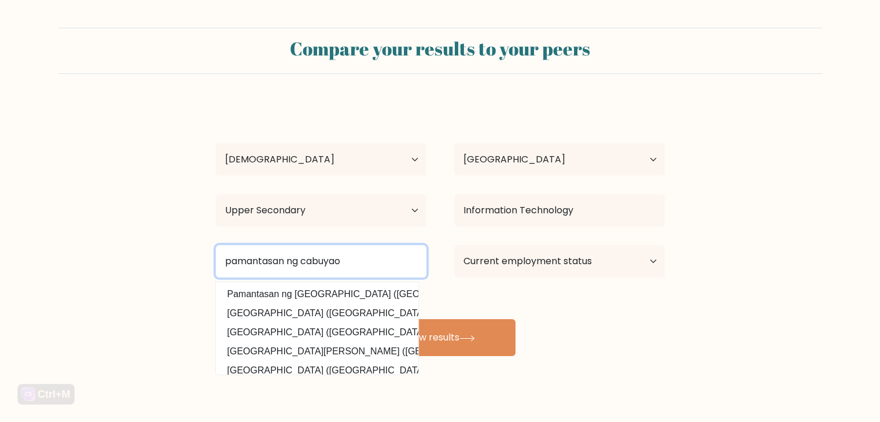
click at [339, 249] on input "pamantasan ng cabuyao" at bounding box center [321, 261] width 211 height 32
type input "pamantasan ng cabuyao"
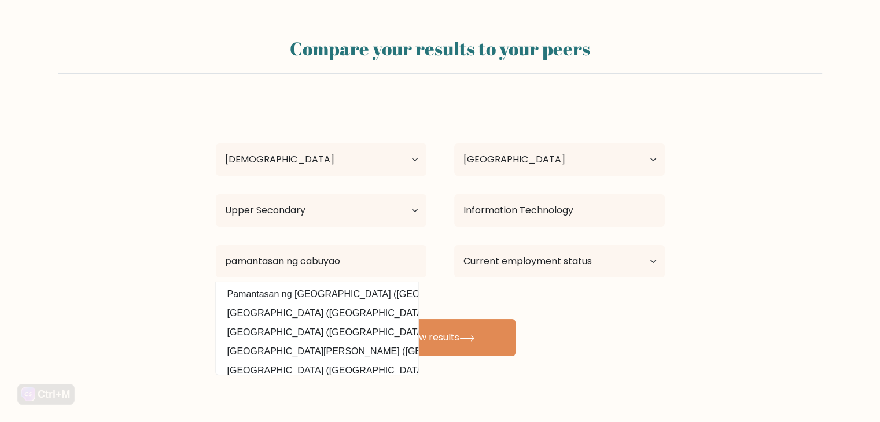
click at [645, 326] on div "Stephen Jay Oclad Age Under 18 years old 18-24 years old 25-34 years old 35-44 …" at bounding box center [440, 229] width 463 height 255
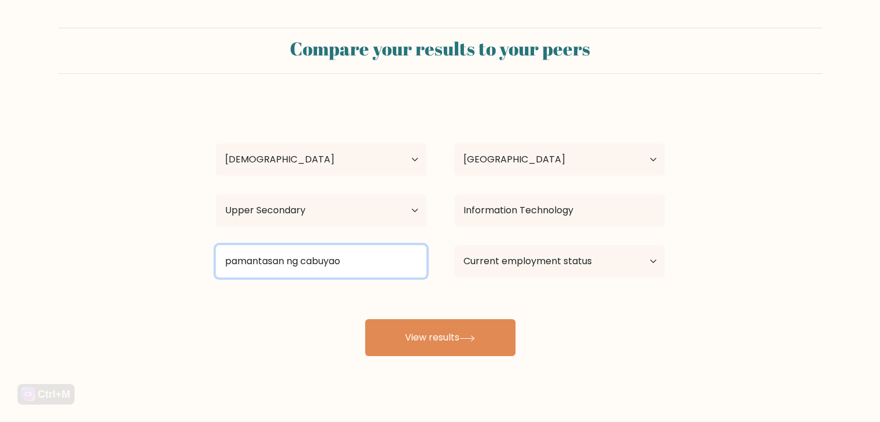
click at [350, 266] on input "pamantasan ng cabuyao" at bounding box center [321, 261] width 211 height 32
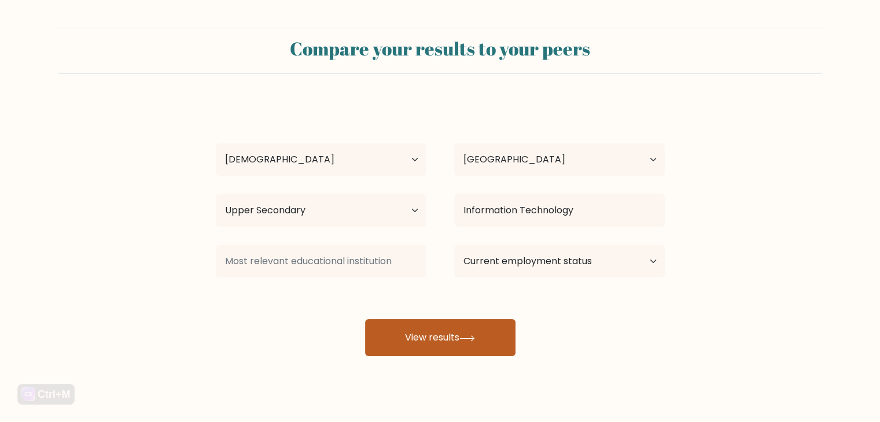
click at [484, 341] on button "View results" at bounding box center [440, 337] width 150 height 37
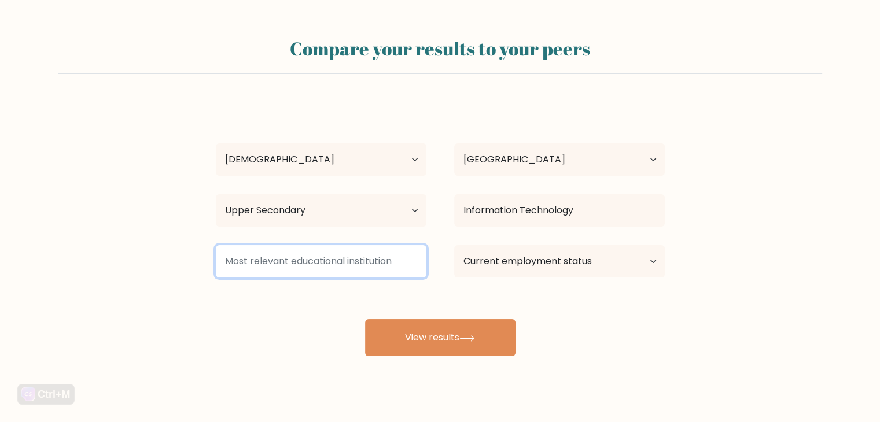
click at [368, 264] on input at bounding box center [321, 261] width 211 height 32
type input "l"
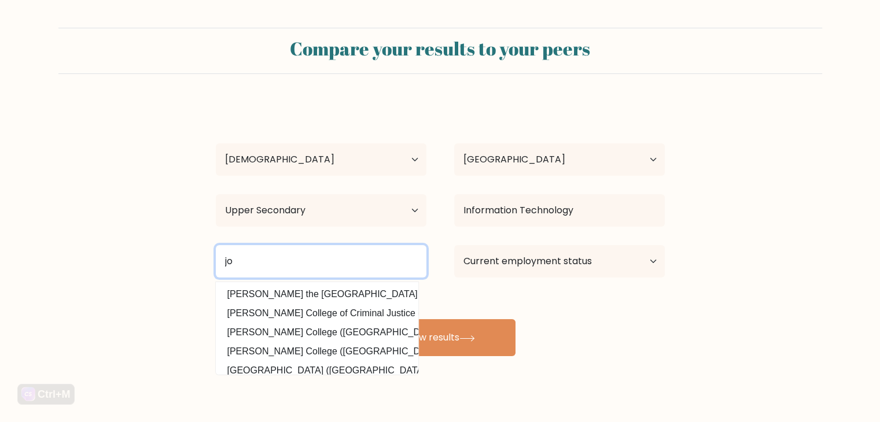
type input "j"
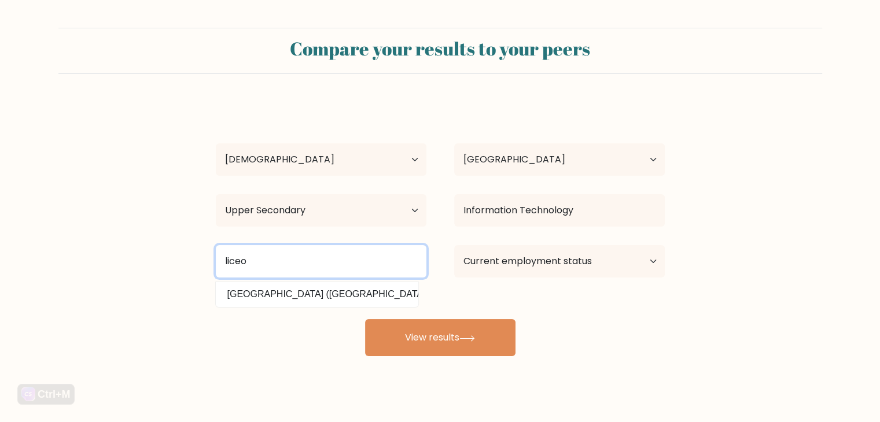
click at [365, 319] on button "View results" at bounding box center [440, 337] width 150 height 37
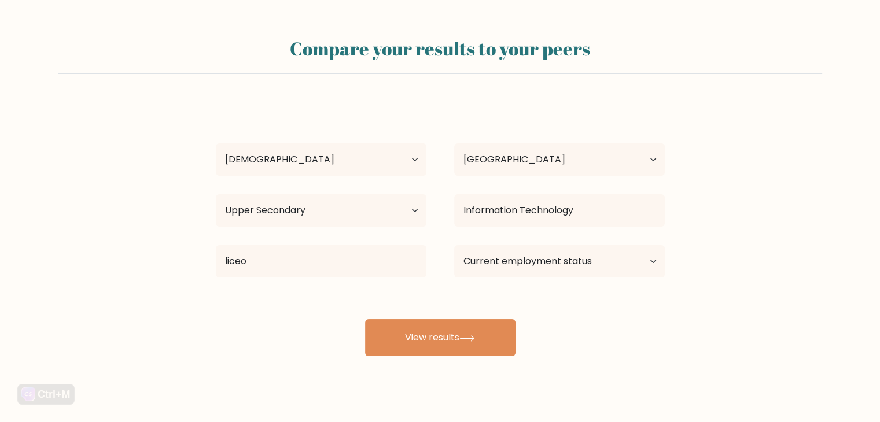
drag, startPoint x: 352, startPoint y: 278, endPoint x: 359, endPoint y: 254, distance: 24.7
click at [352, 276] on div "liceo Liceo de Cagayan University (Philippines)" at bounding box center [321, 262] width 238 height 42
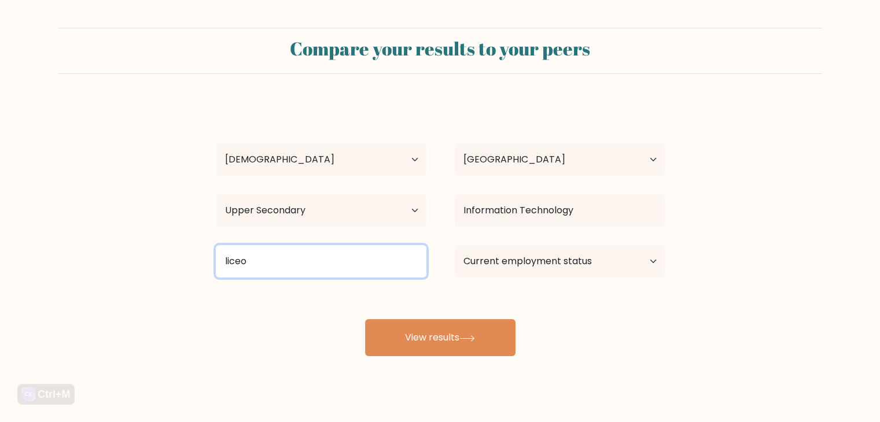
click at [359, 254] on input "liceo" at bounding box center [321, 261] width 211 height 32
type input "l"
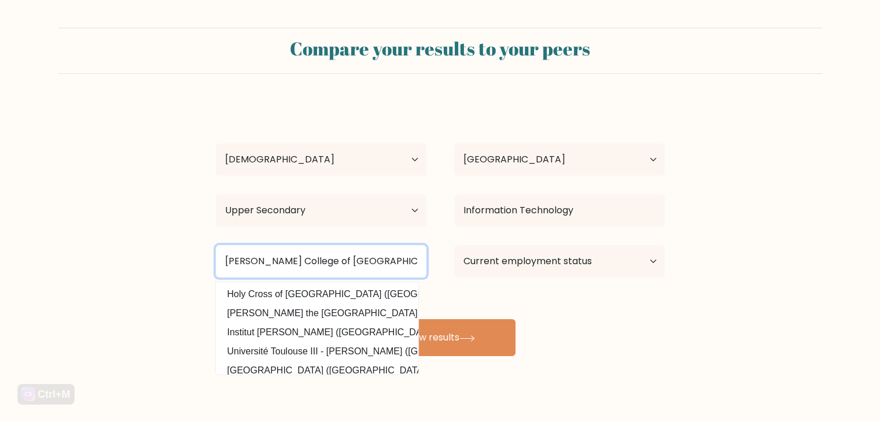
type input "John Paul II College of Davao"
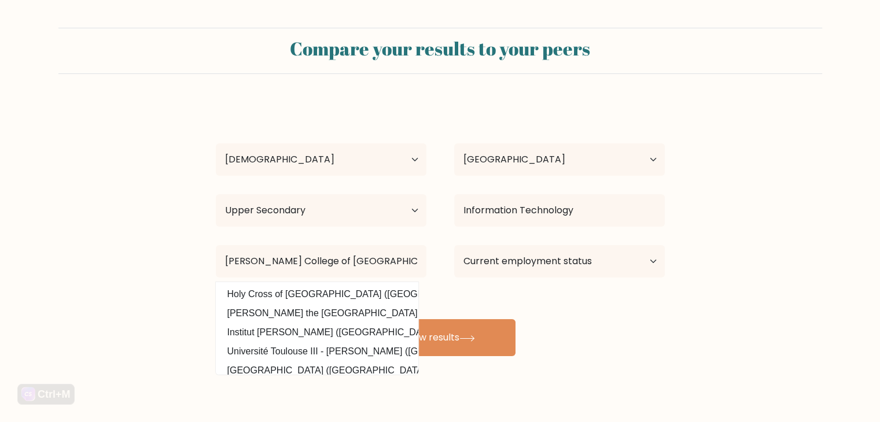
click at [702, 325] on form "Compare your results to your peers Stephen Jay Oclad Age Under 18 years old 18-…" at bounding box center [440, 192] width 880 height 329
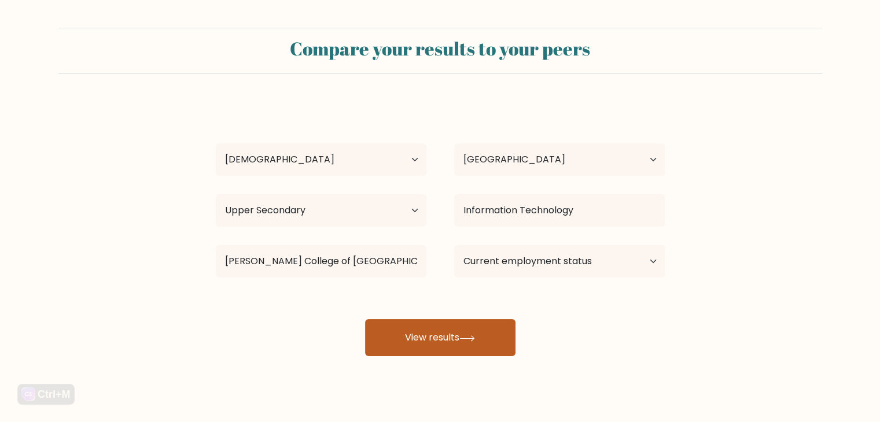
click at [444, 336] on button "View results" at bounding box center [440, 337] width 150 height 37
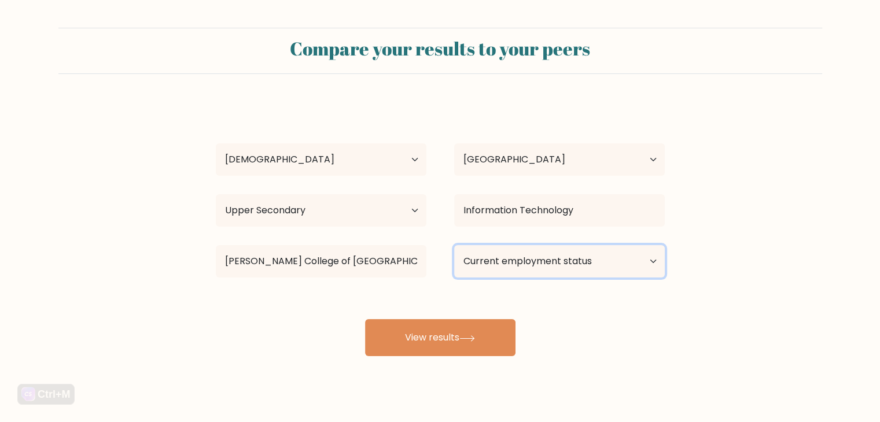
click at [578, 265] on select "Current employment status Employed Student Retired Other / prefer not to answer" at bounding box center [559, 261] width 211 height 32
select select "employed"
click at [454, 245] on select "Current employment status Employed Student Retired Other / prefer not to answer" at bounding box center [559, 261] width 211 height 32
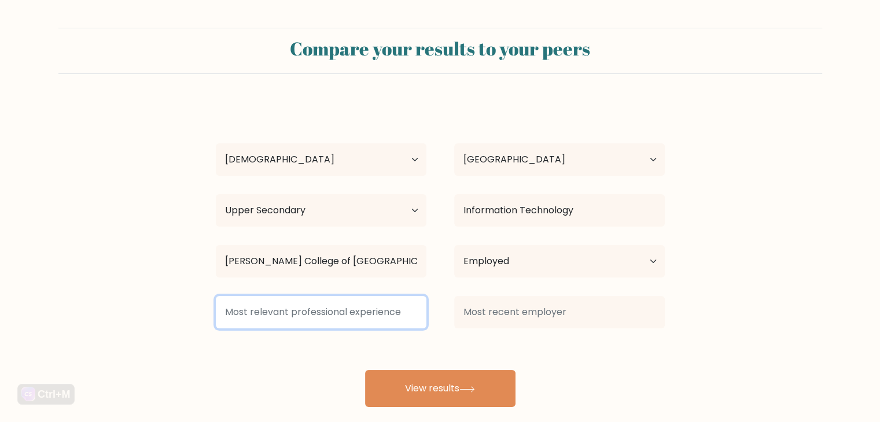
click at [322, 314] on input at bounding box center [321, 312] width 211 height 32
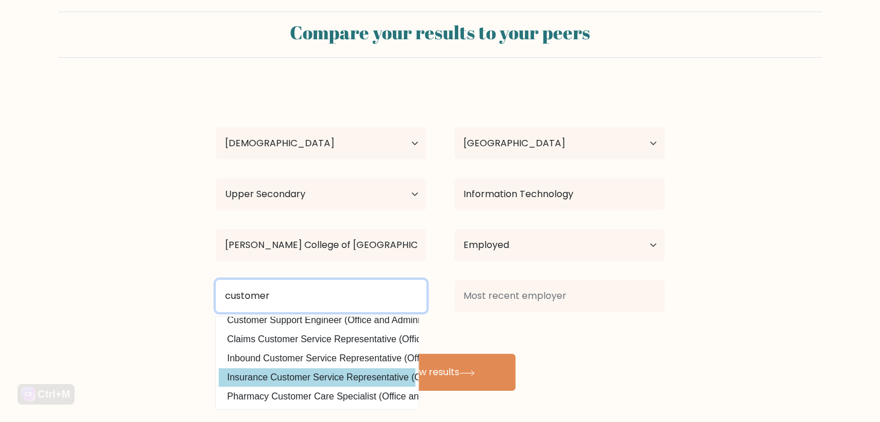
scroll to position [55, 0]
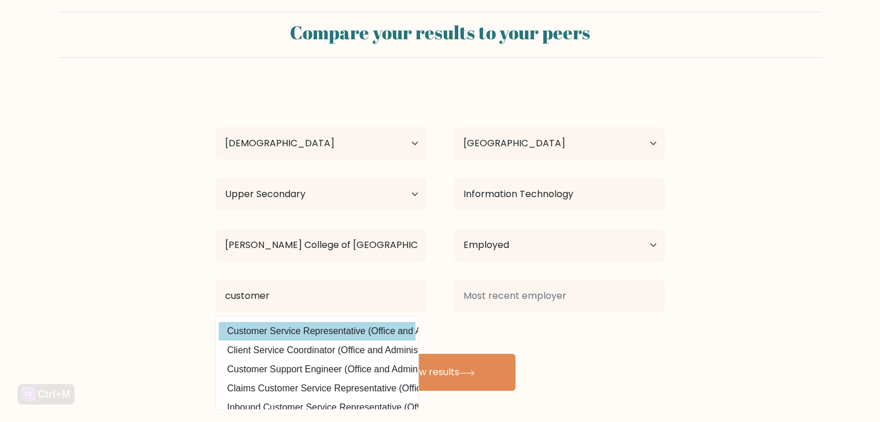
click at [320, 328] on div "Stephen Jay Oclad Age Under 18 years old 18-24 years old 25-34 years old 35-44 …" at bounding box center [440, 239] width 463 height 306
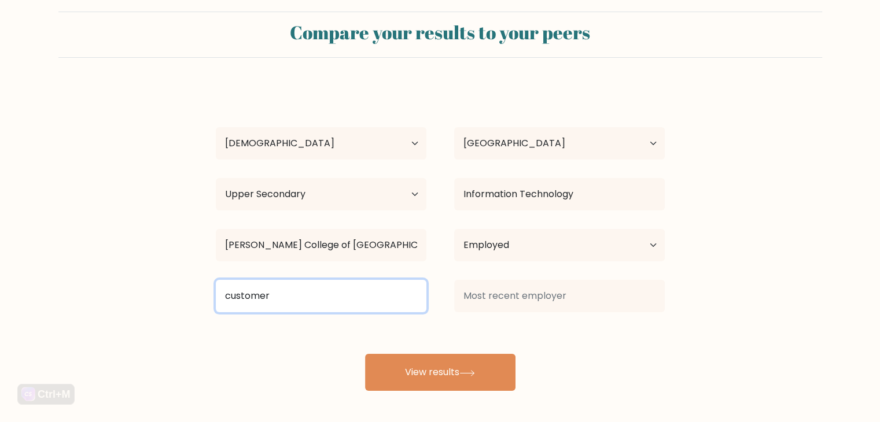
click at [326, 304] on input "customer" at bounding box center [321, 296] width 211 height 32
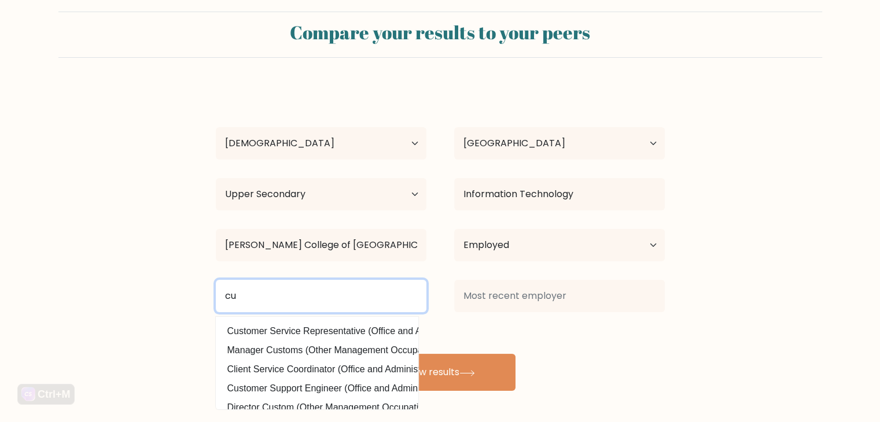
type input "c"
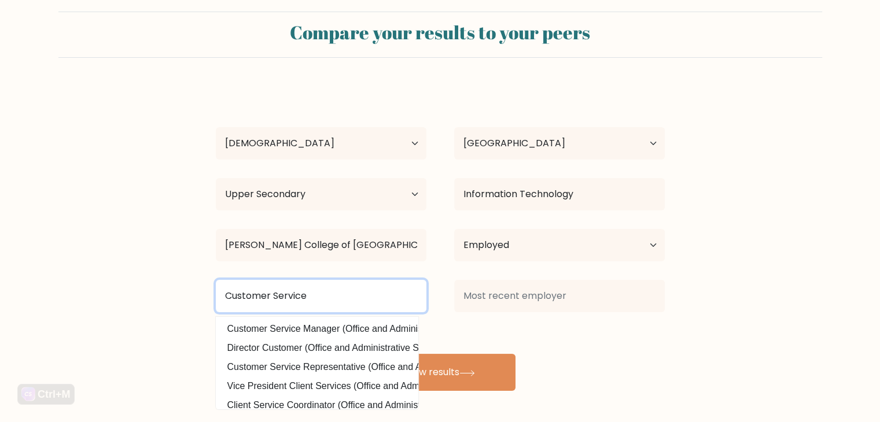
type input "Customer Service"
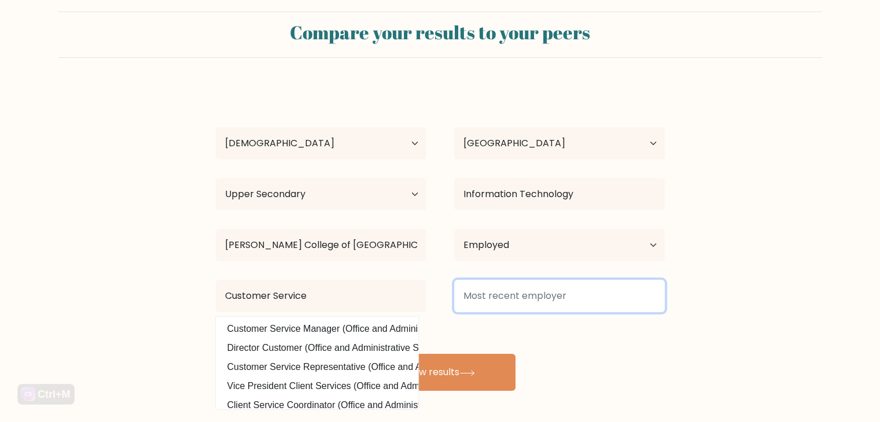
click at [565, 302] on input at bounding box center [559, 296] width 211 height 32
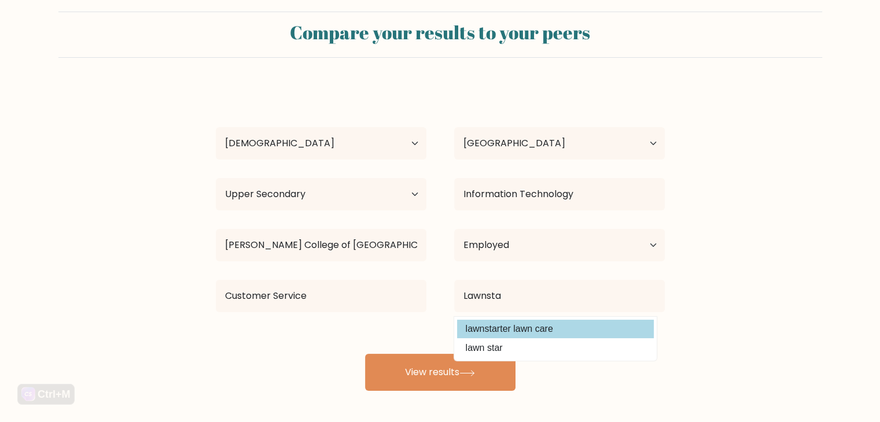
click at [481, 325] on div "Stephen Jay Oclad Age Under 18 years old 18-24 years old 25-34 years old 35-44 …" at bounding box center [440, 239] width 463 height 306
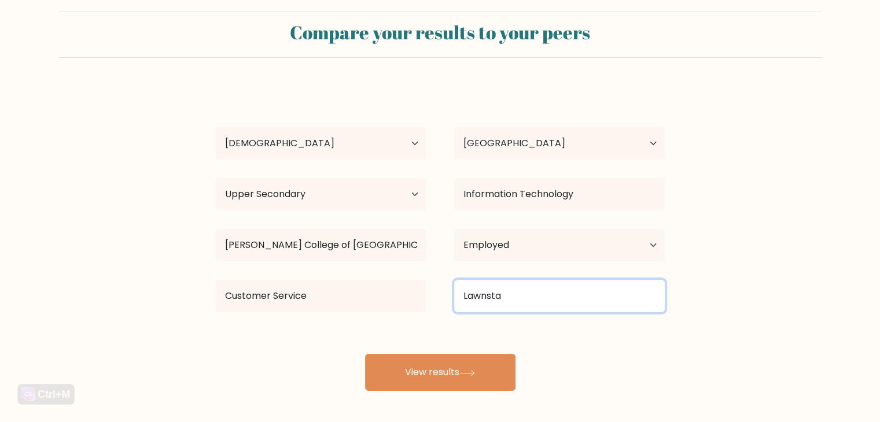
click at [517, 299] on input "Lawnsta" at bounding box center [559, 296] width 211 height 32
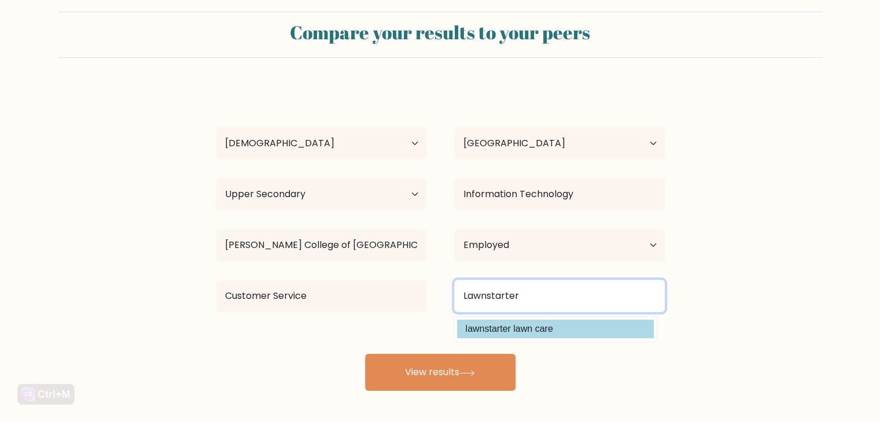
type input "Lawnstarter"
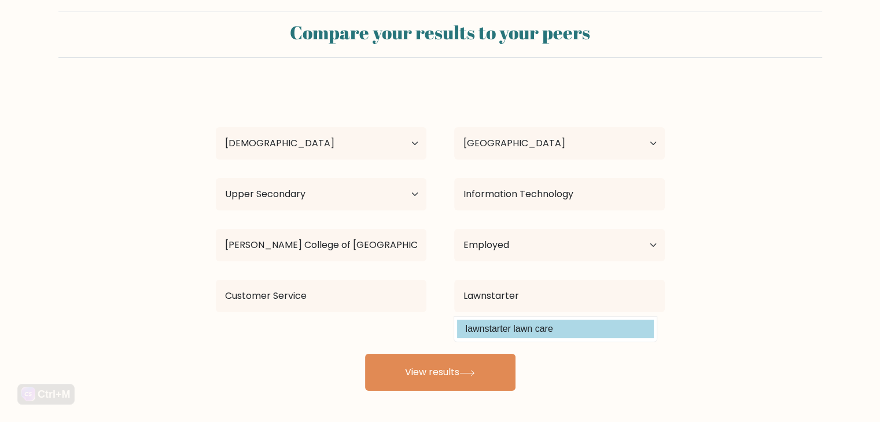
click at [550, 325] on div "Stephen Jay Oclad Age Under 18 years old 18-24 years old 25-34 years old 35-44 …" at bounding box center [440, 239] width 463 height 306
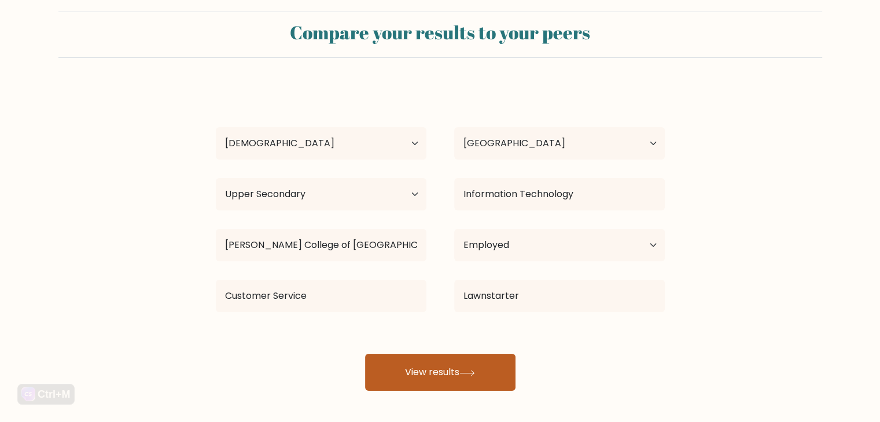
click at [461, 376] on button "View results" at bounding box center [440, 372] width 150 height 37
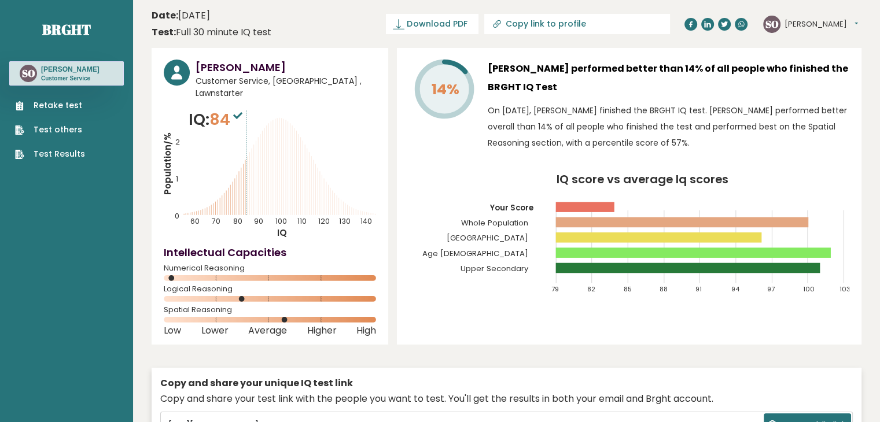
click at [229, 109] on span "84" at bounding box center [227, 119] width 36 height 21
click at [61, 107] on link "Retake test" at bounding box center [50, 106] width 70 height 12
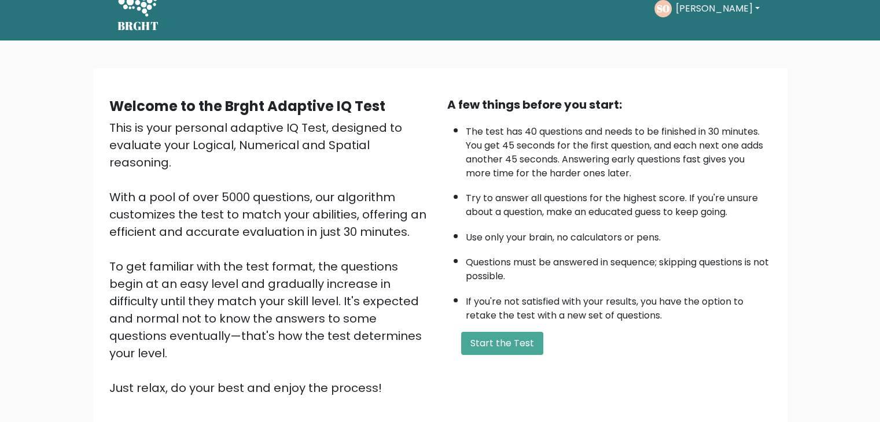
scroll to position [108, 0]
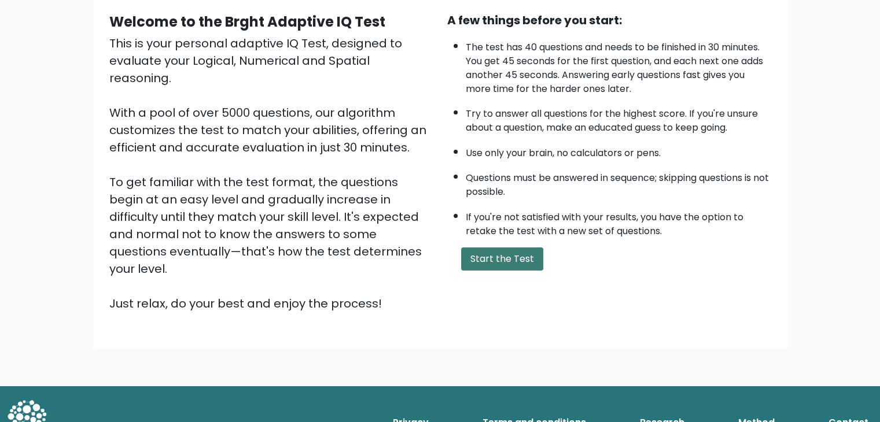
click at [507, 255] on button "Start the Test" at bounding box center [502, 259] width 82 height 23
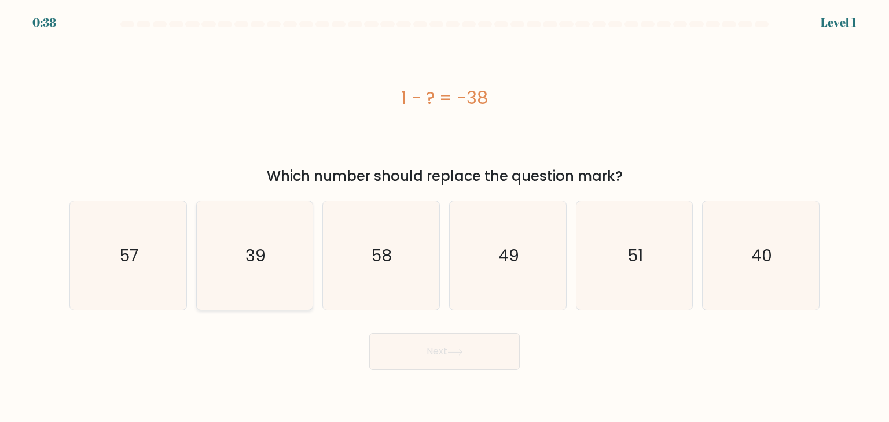
drag, startPoint x: 278, startPoint y: 279, endPoint x: 274, endPoint y: 269, distance: 10.4
click at [275, 274] on icon "39" at bounding box center [254, 255] width 109 height 109
click at [444, 217] on input "b. 39" at bounding box center [444, 214] width 1 height 6
radio input "true"
click at [481, 355] on button "Next" at bounding box center [444, 351] width 150 height 37
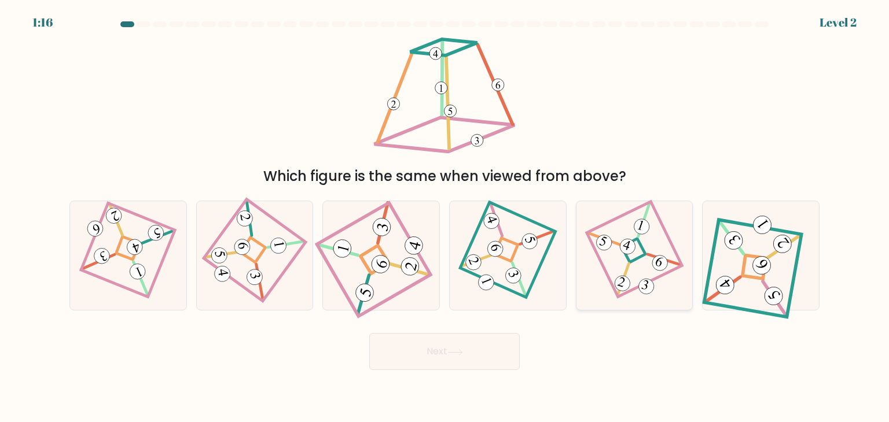
click at [626, 263] on icon at bounding box center [634, 255] width 75 height 87
click at [445, 217] on input "e." at bounding box center [444, 214] width 1 height 6
radio input "true"
click at [455, 362] on button "Next" at bounding box center [444, 351] width 150 height 37
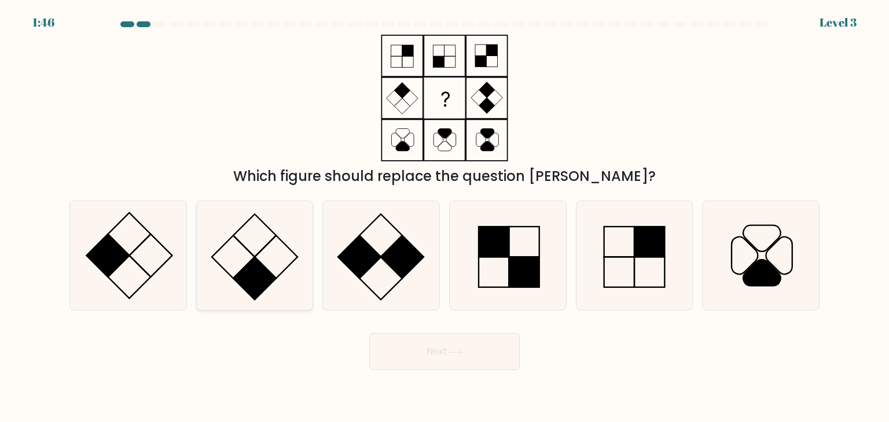
click at [231, 281] on icon at bounding box center [254, 255] width 109 height 109
click at [444, 217] on input "b." at bounding box center [444, 214] width 1 height 6
radio input "true"
click at [488, 351] on button "Next" at bounding box center [444, 351] width 150 height 37
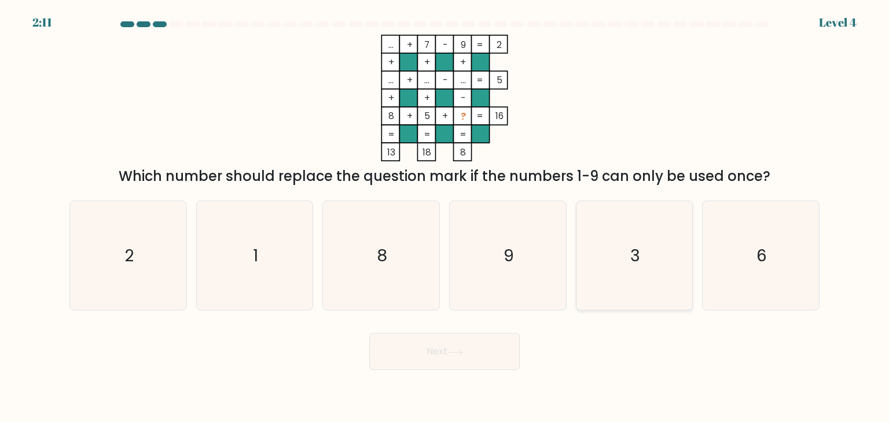
click at [634, 254] on text "3" at bounding box center [635, 255] width 10 height 23
click at [445, 217] on input "e. 3" at bounding box center [444, 214] width 1 height 6
radio input "true"
click at [448, 358] on button "Next" at bounding box center [444, 351] width 150 height 37
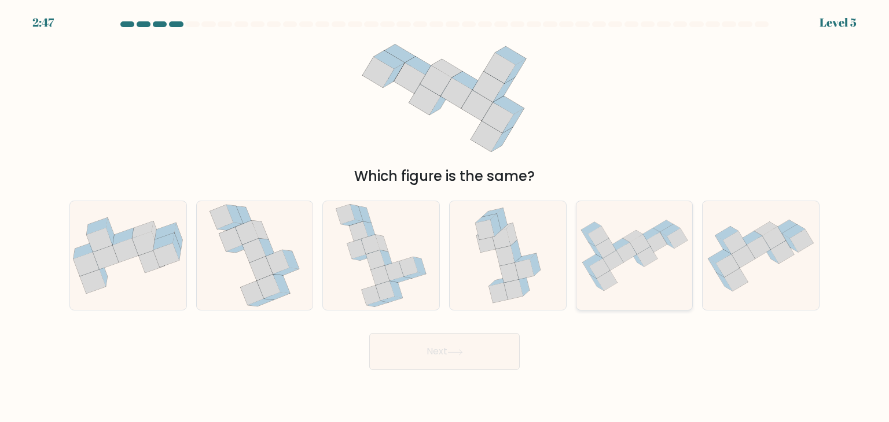
click at [625, 262] on icon at bounding box center [634, 255] width 116 height 83
click at [445, 217] on input "e." at bounding box center [444, 214] width 1 height 6
radio input "true"
click at [414, 373] on body "2:46 Level 5" at bounding box center [444, 211] width 889 height 422
click at [417, 362] on button "Next" at bounding box center [444, 351] width 150 height 37
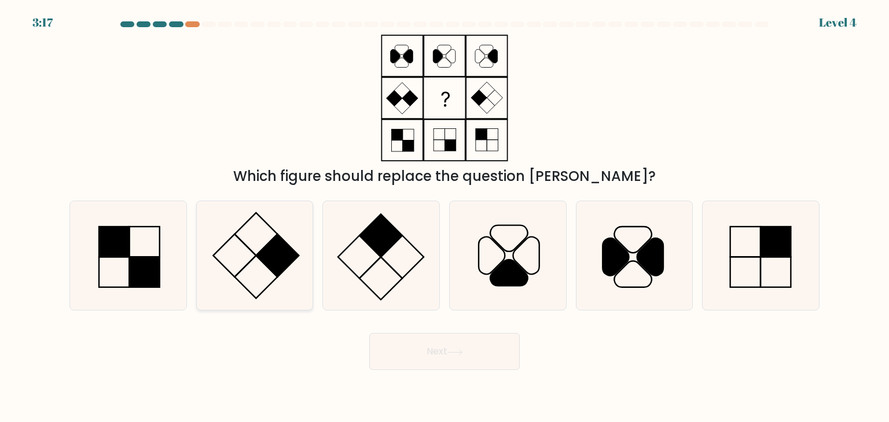
click at [269, 267] on rect at bounding box center [277, 255] width 43 height 43
click at [444, 217] on input "b." at bounding box center [444, 214] width 1 height 6
radio input "true"
click at [468, 352] on button "Next" at bounding box center [444, 351] width 150 height 37
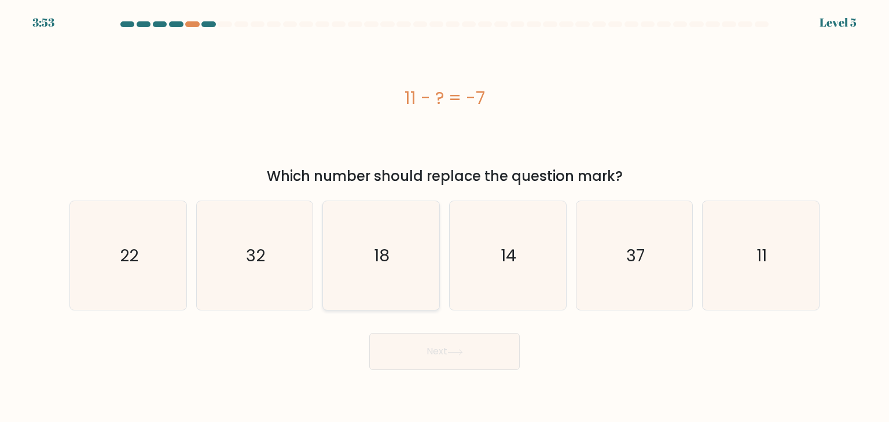
click at [401, 263] on icon "18" at bounding box center [380, 255] width 109 height 109
click at [444, 217] on input "c. 18" at bounding box center [444, 214] width 1 height 6
radio input "true"
click at [466, 365] on button "Next" at bounding box center [444, 351] width 150 height 37
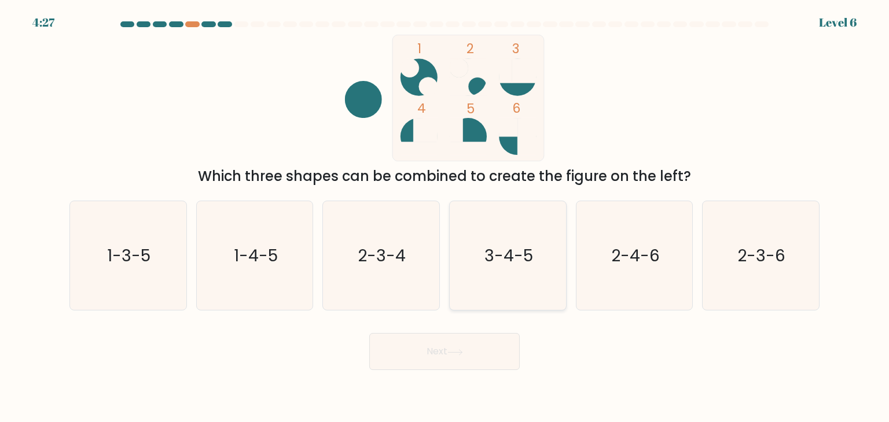
click at [493, 274] on icon "3-4-5" at bounding box center [507, 255] width 109 height 109
click at [445, 217] on input "d. 3-4-5" at bounding box center [444, 214] width 1 height 6
radio input "true"
click at [445, 347] on button "Next" at bounding box center [444, 351] width 150 height 37
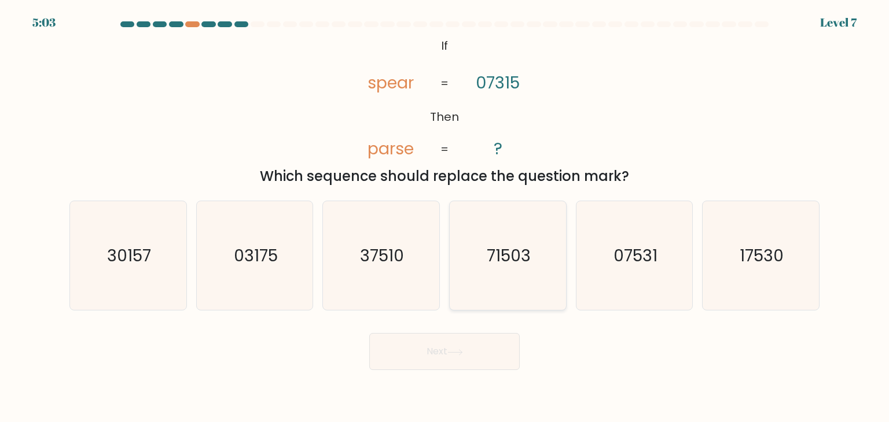
click at [502, 245] on text "71503" at bounding box center [509, 255] width 44 height 23
click at [445, 217] on input "d. 71503" at bounding box center [444, 214] width 1 height 6
radio input "true"
click at [463, 355] on icon at bounding box center [455, 353] width 16 height 6
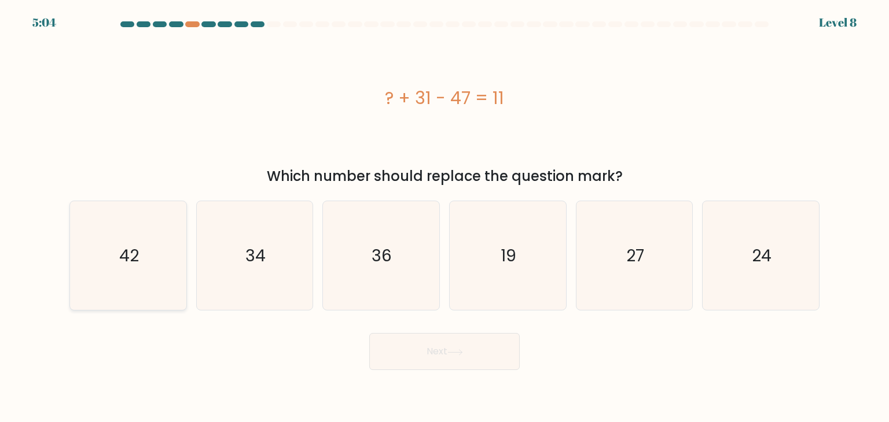
drag, startPoint x: 137, startPoint y: 256, endPoint x: 364, endPoint y: 314, distance: 234.3
click at [138, 256] on text "42" at bounding box center [129, 255] width 20 height 23
click at [444, 217] on input "a. 42" at bounding box center [444, 214] width 1 height 6
radio input "true"
click at [441, 350] on button "Next" at bounding box center [444, 351] width 150 height 37
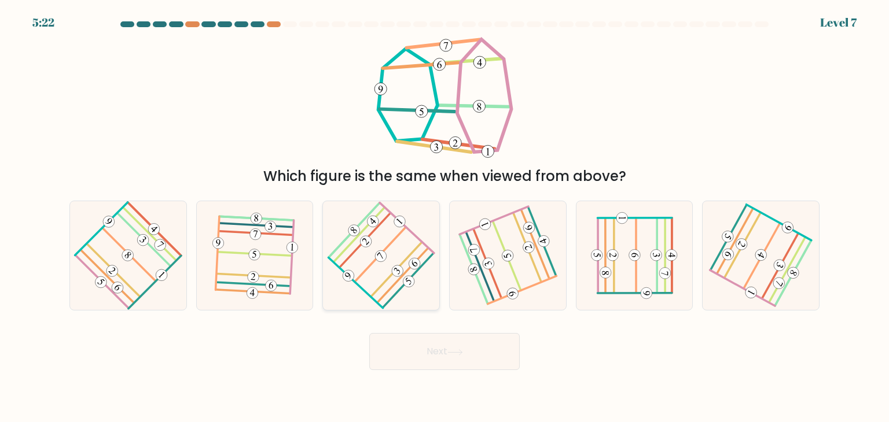
click at [422, 295] on icon at bounding box center [381, 255] width 87 height 87
click at [444, 217] on input "c." at bounding box center [444, 214] width 1 height 6
radio input "true"
click at [451, 356] on button "Next" at bounding box center [444, 351] width 150 height 37
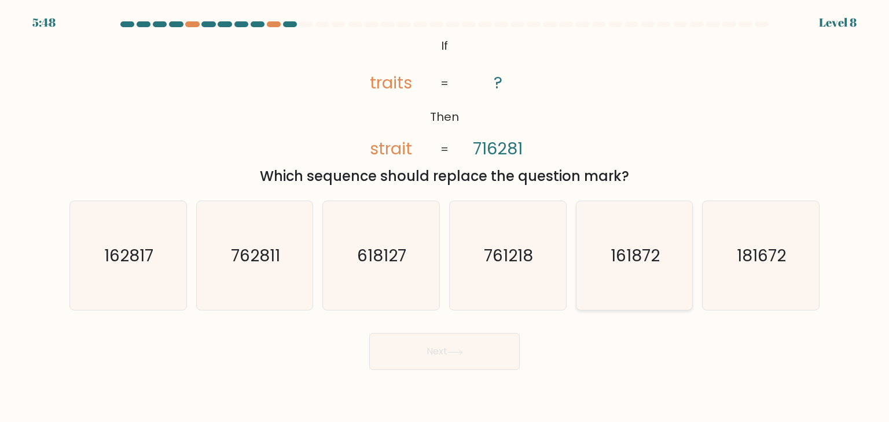
drag, startPoint x: 670, startPoint y: 230, endPoint x: 651, endPoint y: 236, distance: 19.8
click at [669, 230] on icon "161872" at bounding box center [634, 255] width 109 height 109
click at [445, 217] on input "e. 161872" at bounding box center [444, 214] width 1 height 6
radio input "true"
click at [459, 350] on icon at bounding box center [455, 353] width 16 height 6
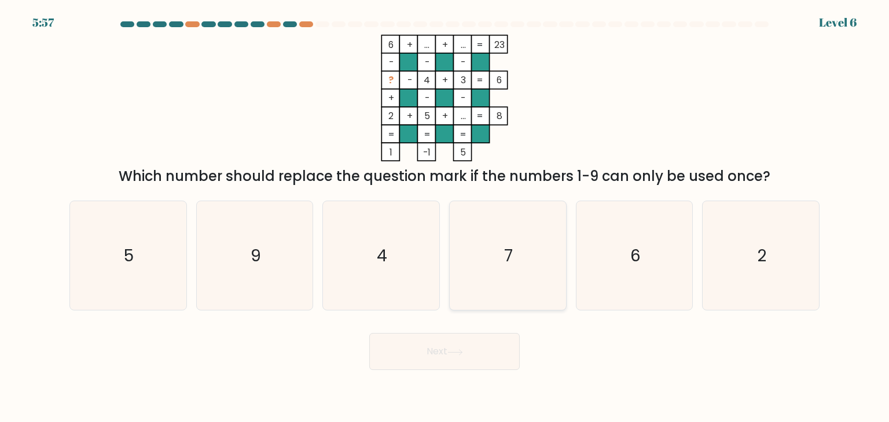
click at [491, 246] on icon "7" at bounding box center [507, 255] width 109 height 109
click at [445, 217] on input "d. 7" at bounding box center [444, 214] width 1 height 6
radio input "true"
click at [440, 339] on button "Next" at bounding box center [444, 351] width 150 height 37
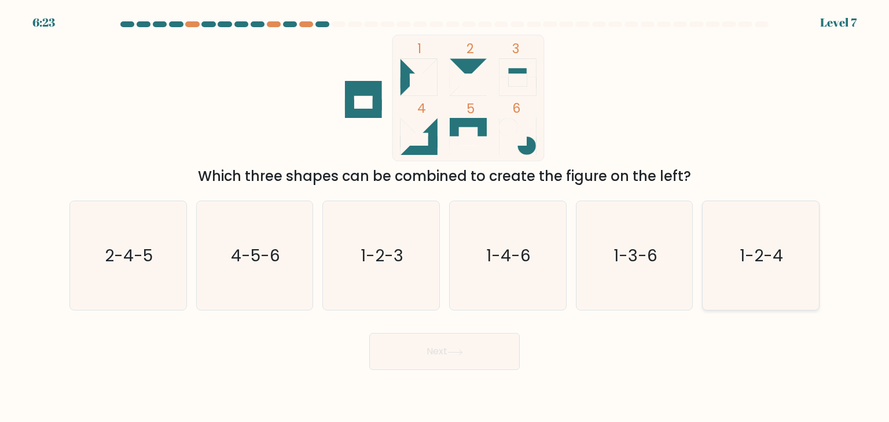
click at [759, 267] on icon "1-2-4" at bounding box center [760, 255] width 109 height 109
click at [445, 217] on input "f. 1-2-4" at bounding box center [444, 214] width 1 height 6
radio input "true"
click at [463, 355] on icon at bounding box center [455, 353] width 16 height 6
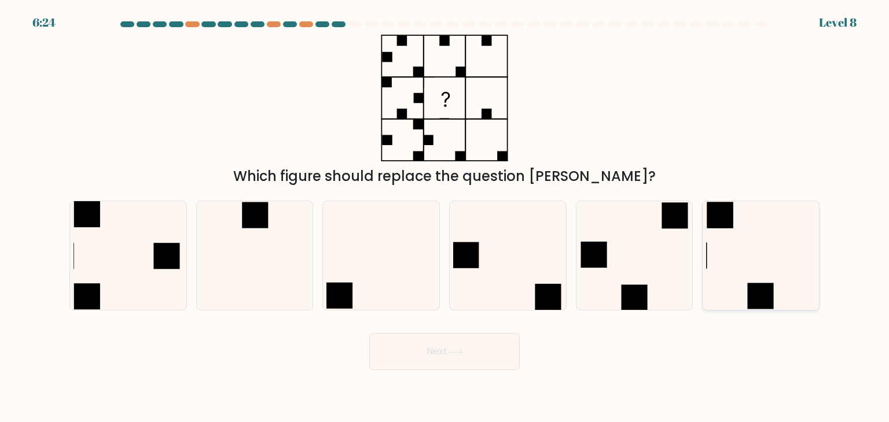
click at [768, 273] on icon at bounding box center [760, 255] width 109 height 109
click at [445, 217] on input "f." at bounding box center [444, 214] width 1 height 6
radio input "true"
click at [412, 364] on button "Next" at bounding box center [444, 351] width 150 height 37
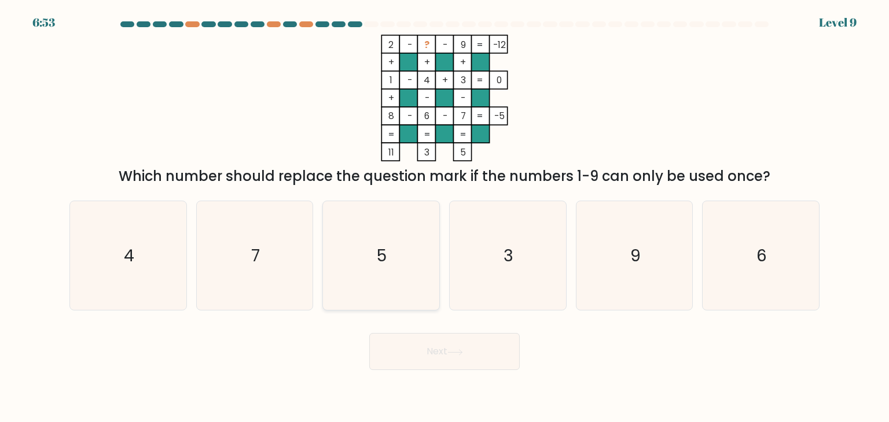
click at [380, 277] on icon "5" at bounding box center [380, 255] width 109 height 109
click at [444, 217] on input "c. 5" at bounding box center [444, 214] width 1 height 6
radio input "true"
click at [428, 354] on button "Next" at bounding box center [444, 351] width 150 height 37
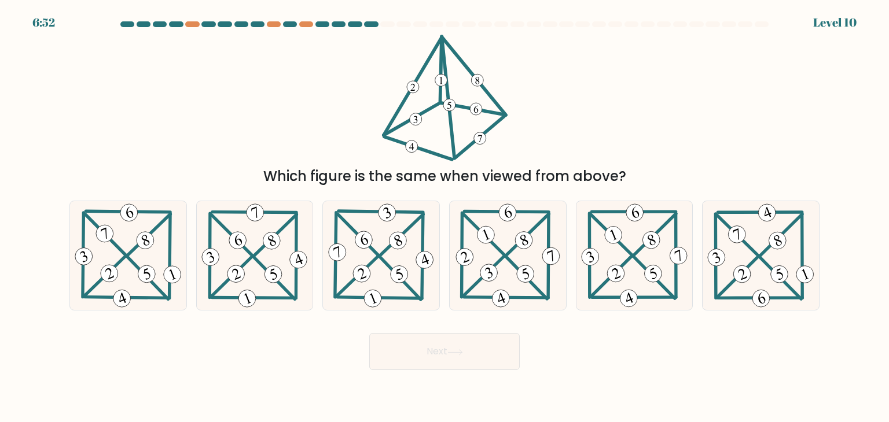
click at [428, 352] on button "Next" at bounding box center [444, 351] width 150 height 37
click at [556, 341] on div "Next" at bounding box center [444, 348] width 764 height 46
drag, startPoint x: 646, startPoint y: 256, endPoint x: 625, endPoint y: 263, distance: 22.0
click at [645, 256] on icon at bounding box center [635, 255] width 112 height 109
click at [445, 217] on input "e." at bounding box center [444, 214] width 1 height 6
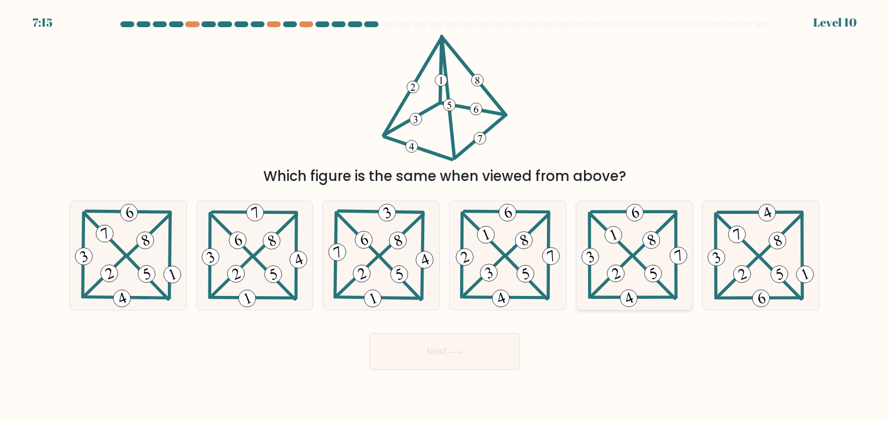
radio input "true"
click at [470, 352] on button "Next" at bounding box center [444, 351] width 150 height 37
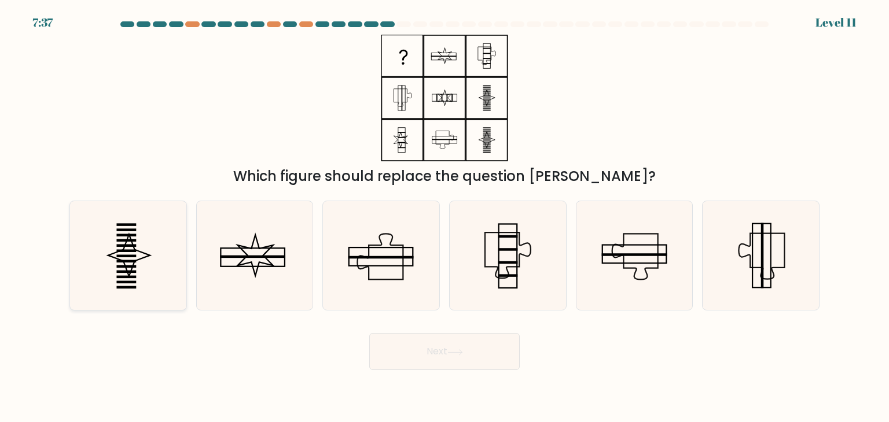
click at [122, 257] on rect at bounding box center [127, 256] width 20 height 3
click at [444, 217] on input "a." at bounding box center [444, 214] width 1 height 6
radio input "true"
click at [472, 355] on button "Next" at bounding box center [444, 351] width 150 height 37
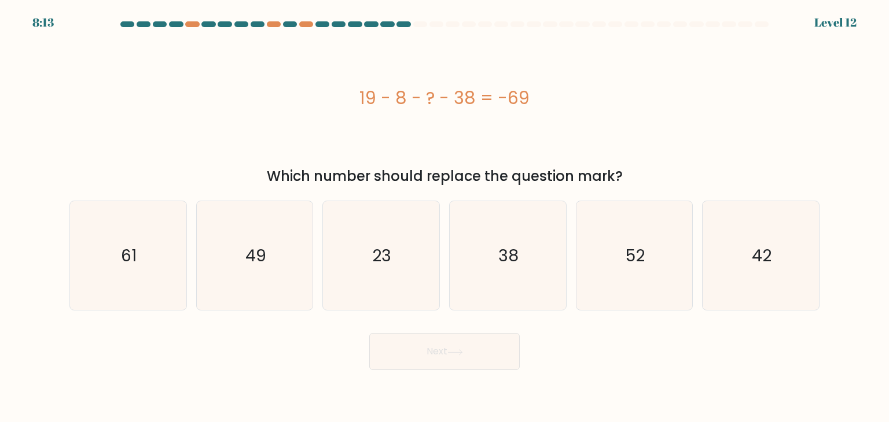
drag, startPoint x: 633, startPoint y: 267, endPoint x: 539, endPoint y: 322, distance: 108.5
click at [633, 267] on icon "52" at bounding box center [634, 255] width 109 height 109
click at [445, 217] on input "e. 52" at bounding box center [444, 214] width 1 height 6
radio input "true"
click at [501, 347] on button "Next" at bounding box center [444, 351] width 150 height 37
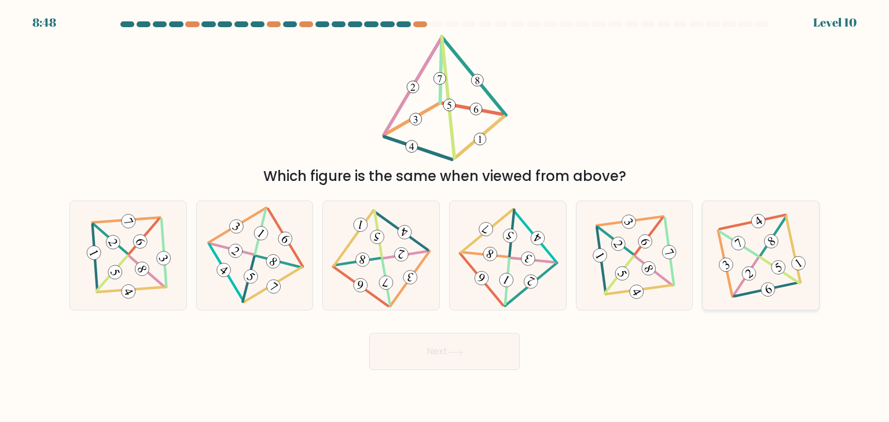
click at [771, 252] on icon at bounding box center [761, 255] width 90 height 87
click at [445, 217] on input "f." at bounding box center [444, 214] width 1 height 6
radio input "true"
drag, startPoint x: 459, startPoint y: 367, endPoint x: 461, endPoint y: 359, distance: 8.2
click at [459, 361] on button "Next" at bounding box center [444, 351] width 150 height 37
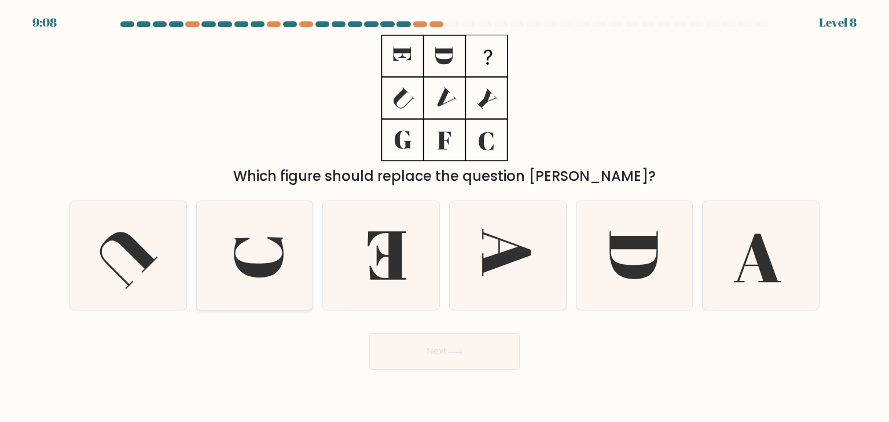
click at [262, 262] on icon at bounding box center [254, 255] width 109 height 109
click at [444, 217] on input "b." at bounding box center [444, 214] width 1 height 6
radio input "true"
click at [468, 339] on button "Next" at bounding box center [444, 351] width 150 height 37
